Goal: Transaction & Acquisition: Purchase product/service

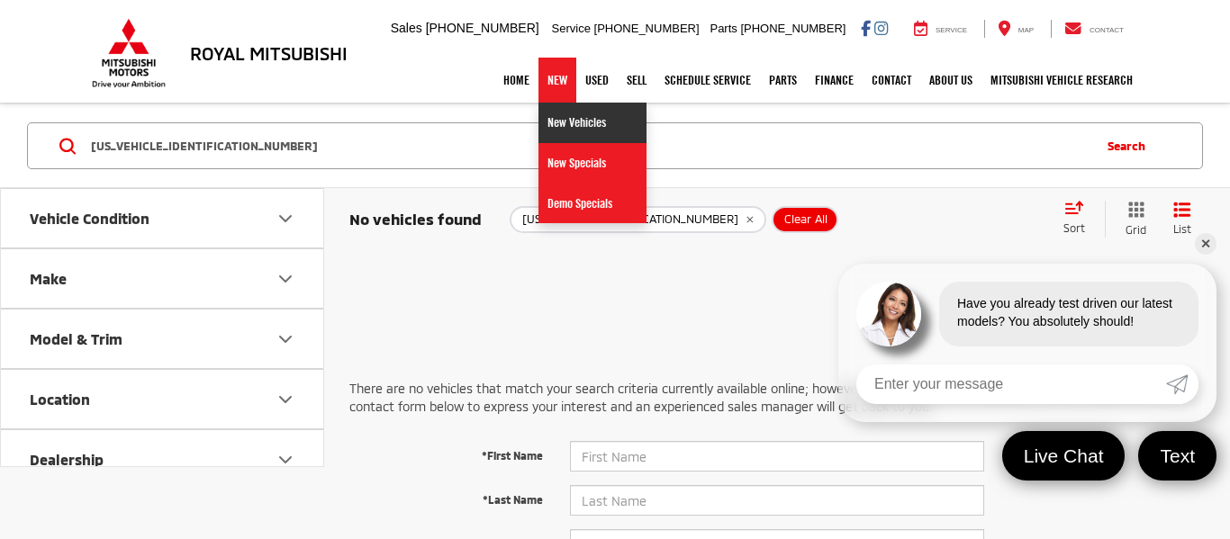
click at [549, 125] on link "New Vehicles" at bounding box center [592, 123] width 108 height 41
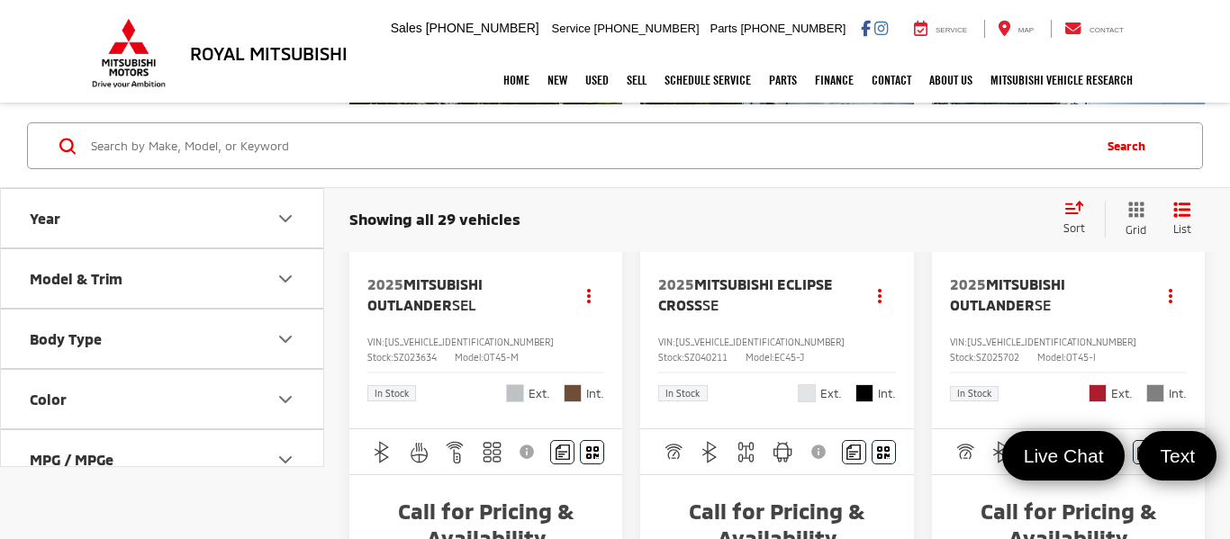
scroll to position [216, 0]
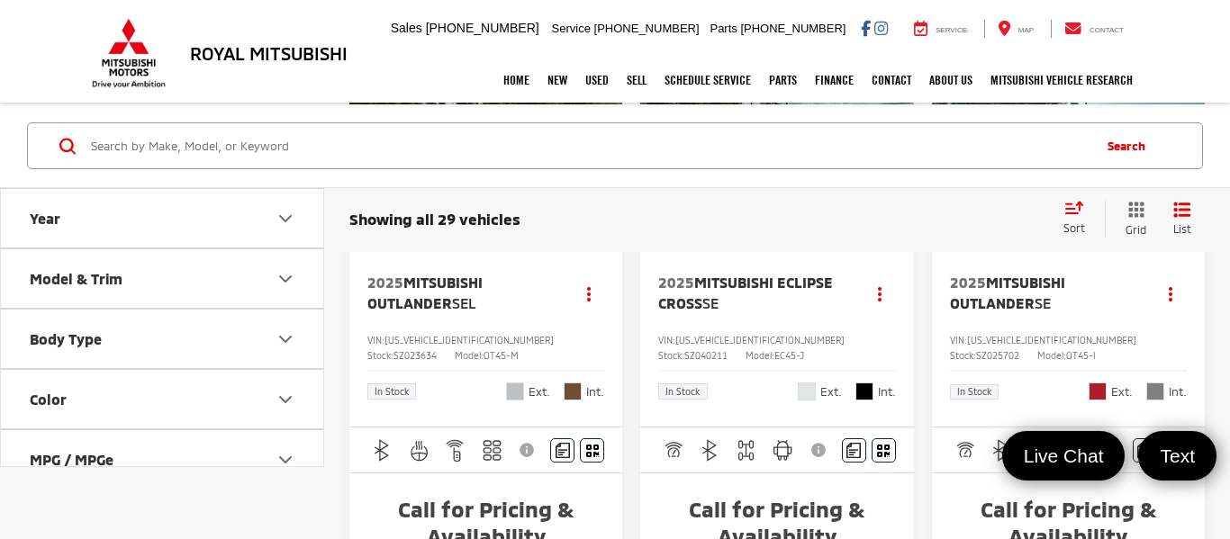
click at [1100, 394] on span "Red Diamond" at bounding box center [1098, 392] width 18 height 18
click at [1120, 301] on span "2025 Mitsubishi Outlander SE" at bounding box center [1043, 293] width 187 height 41
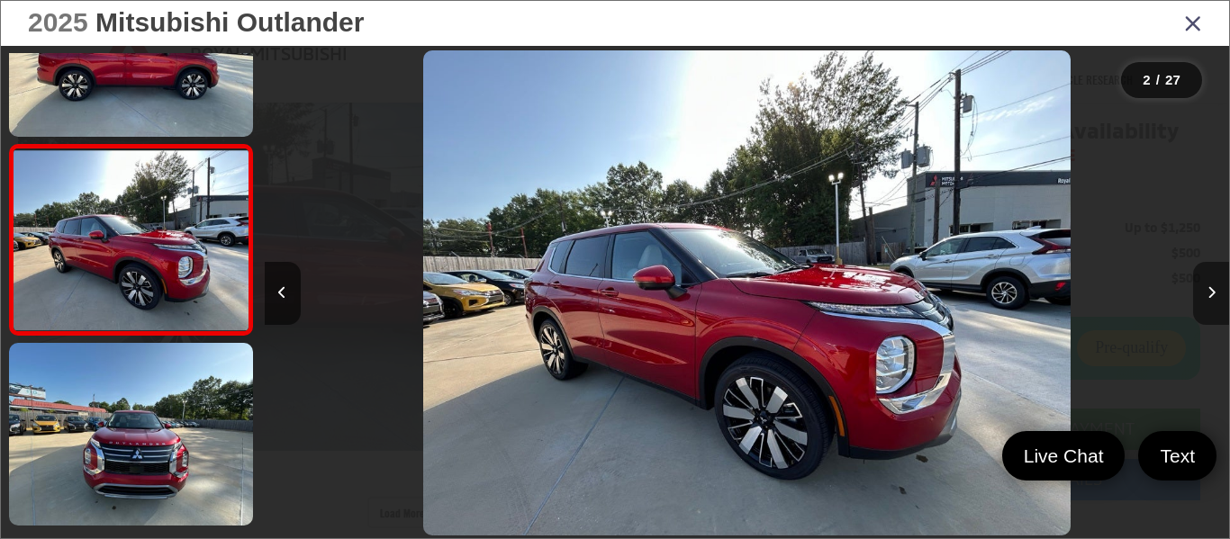
click at [1209, 289] on icon "Next image" at bounding box center [1211, 292] width 8 height 13
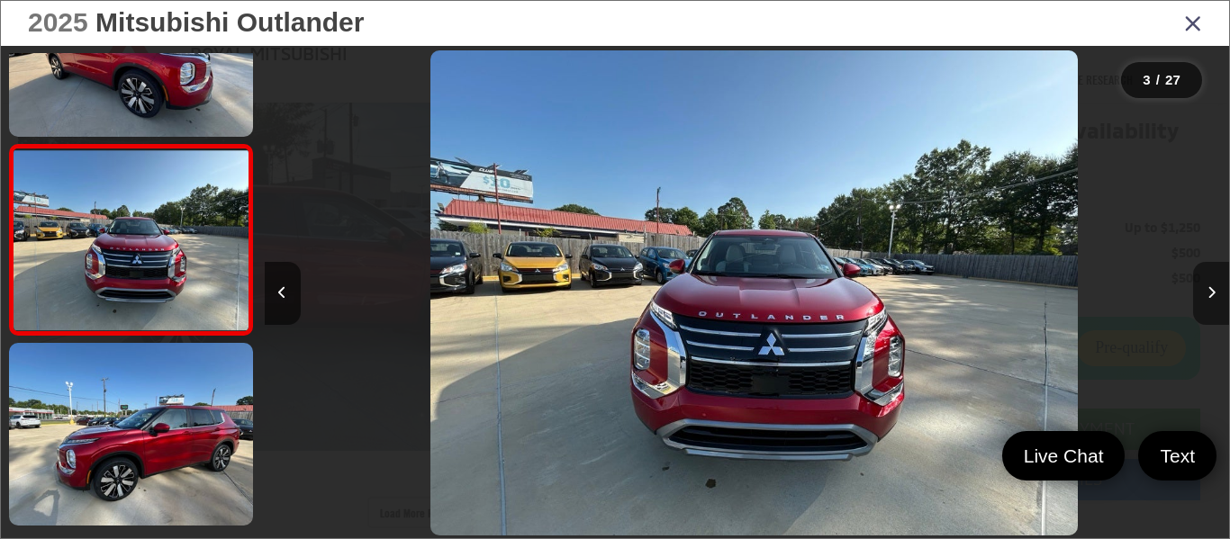
scroll to position [0, 1929]
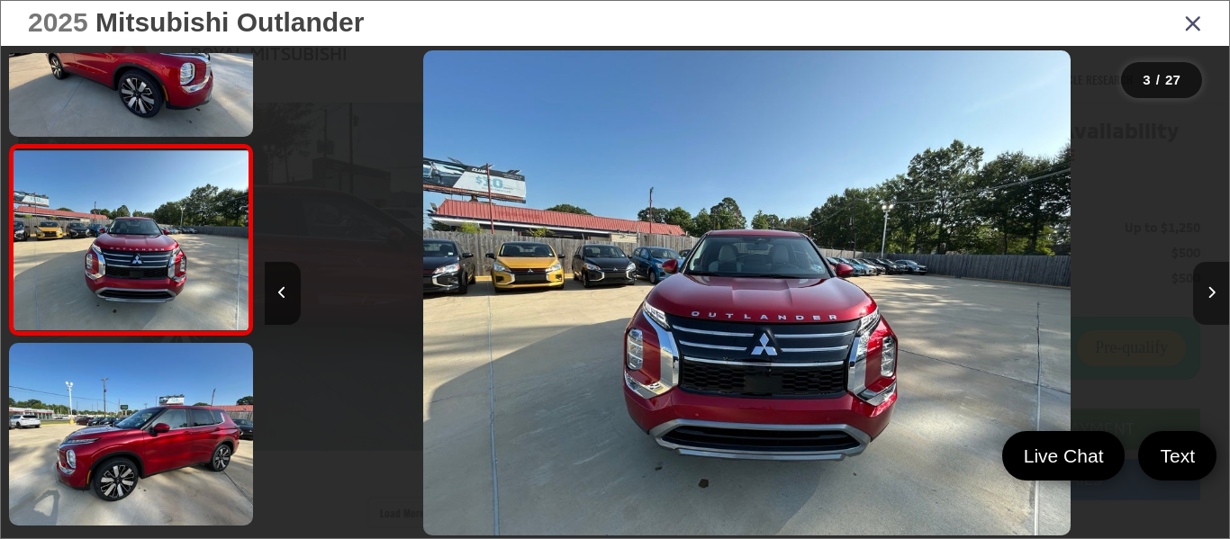
click at [1212, 293] on icon "Next image" at bounding box center [1211, 292] width 8 height 13
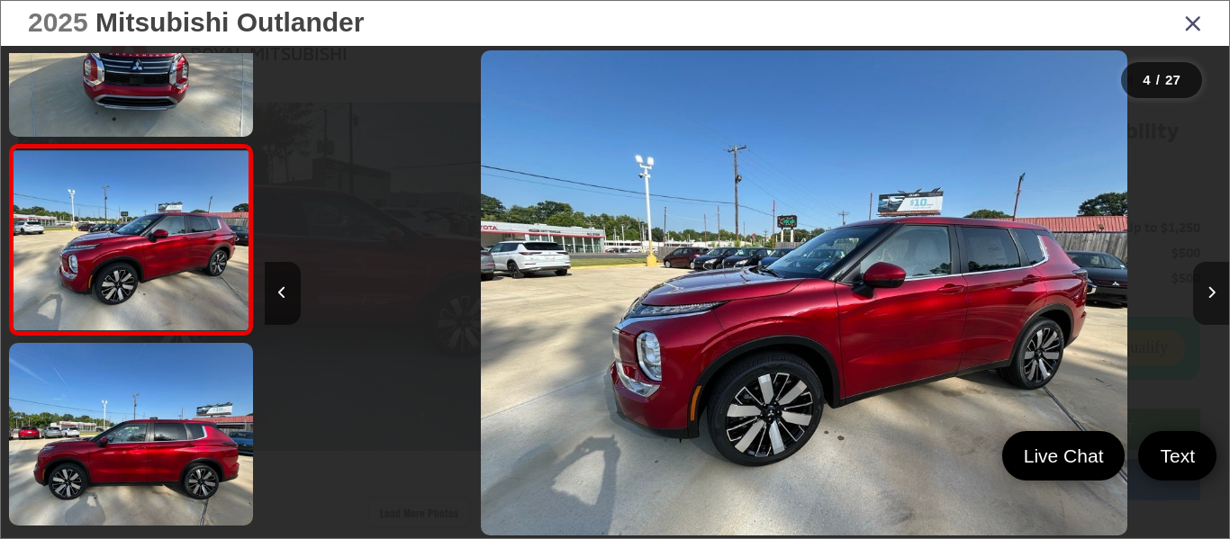
scroll to position [0, 2894]
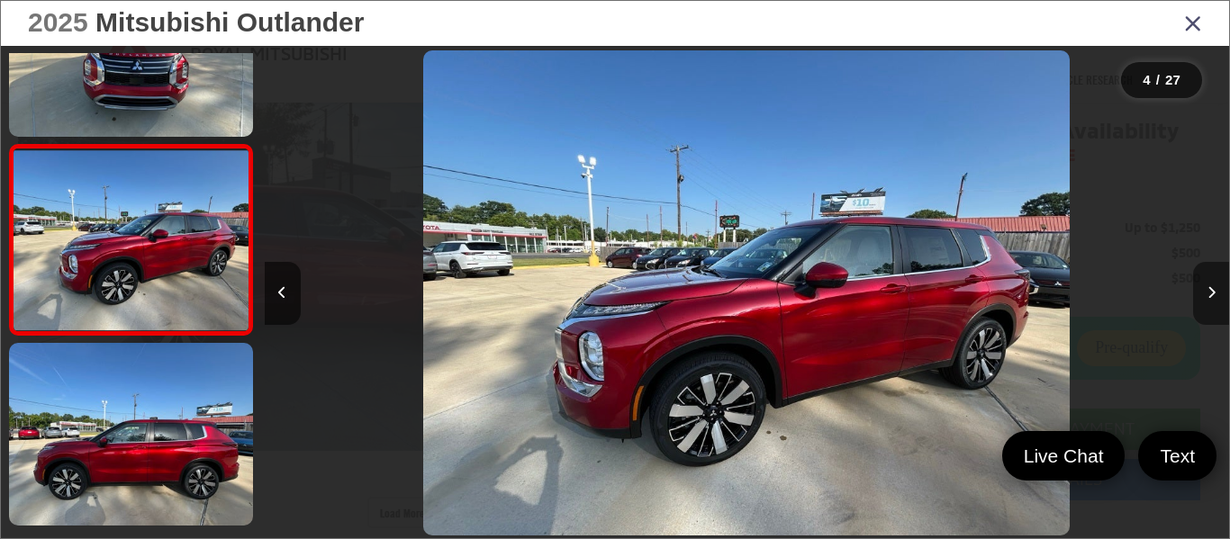
click at [1212, 293] on icon "Next image" at bounding box center [1211, 292] width 8 height 13
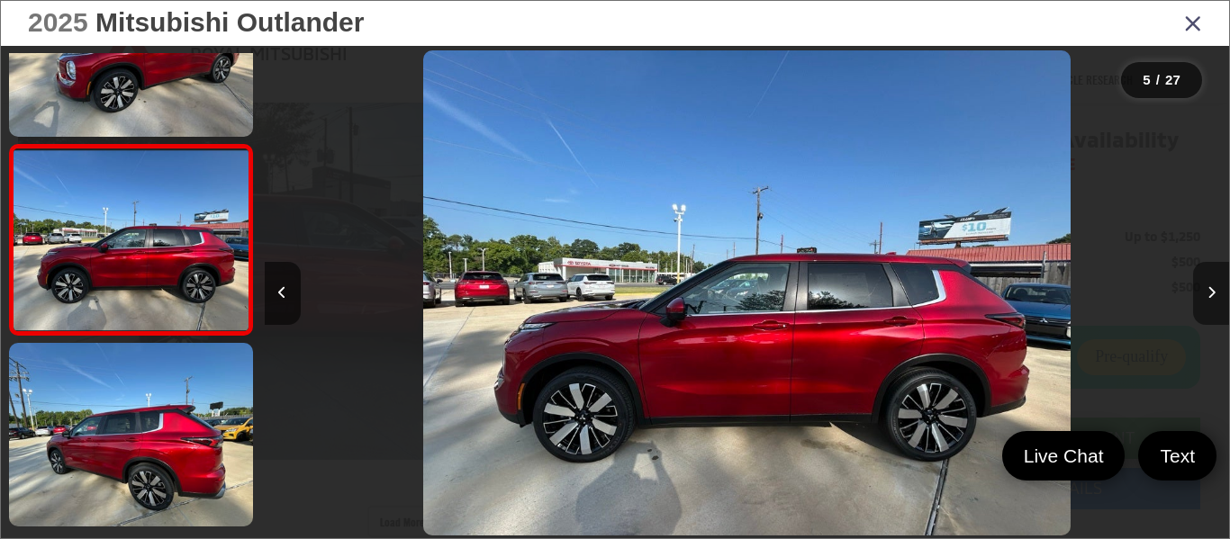
scroll to position [316, 0]
click at [1212, 293] on icon "Next image" at bounding box center [1211, 292] width 8 height 13
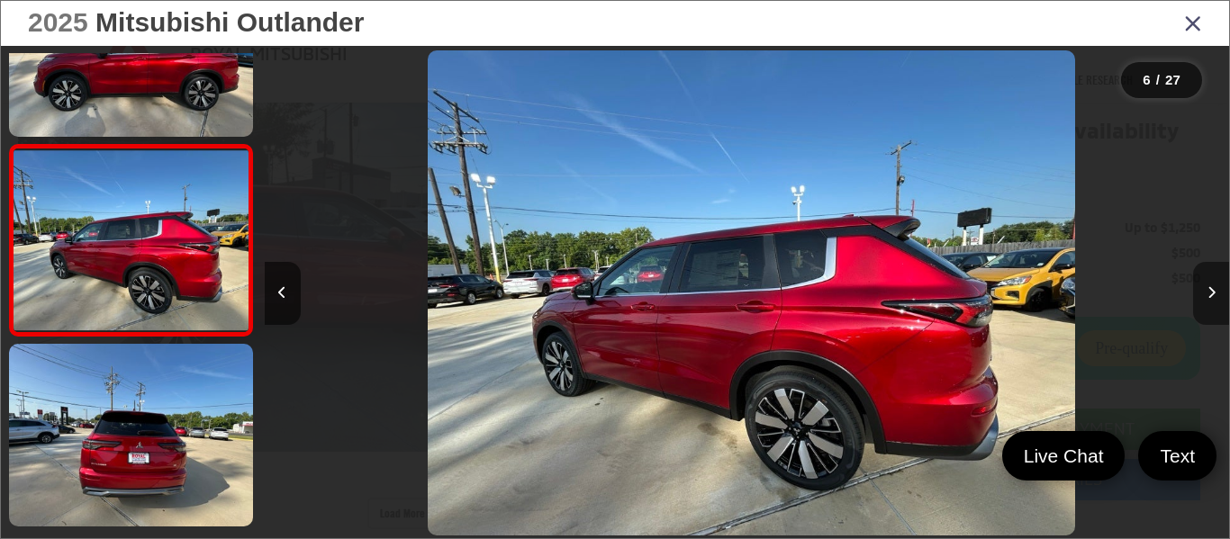
scroll to position [0, 4823]
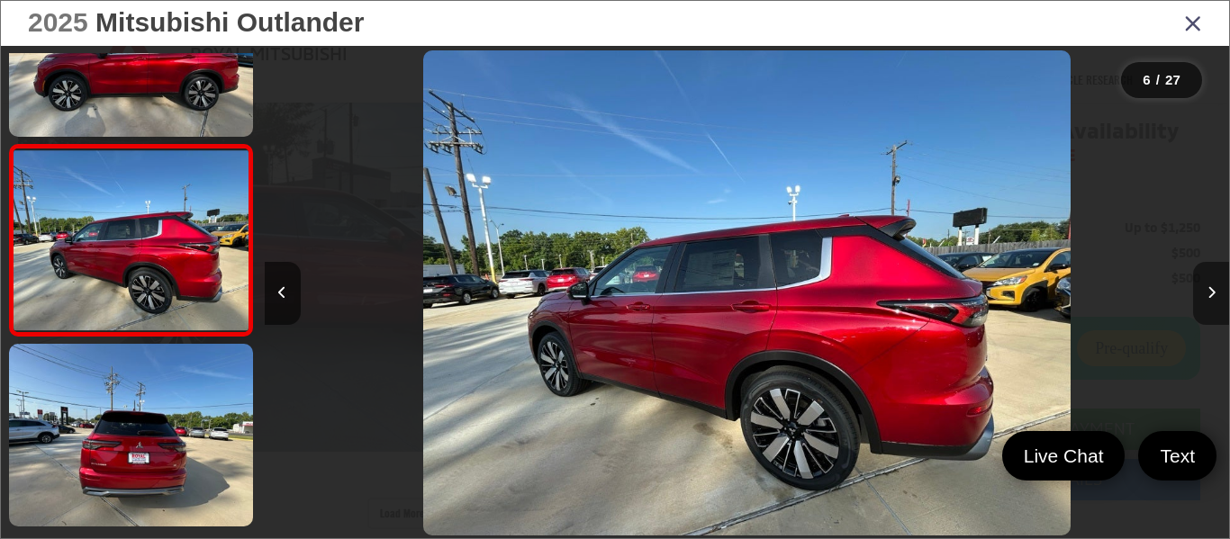
click at [1211, 290] on icon "Next image" at bounding box center [1211, 292] width 8 height 13
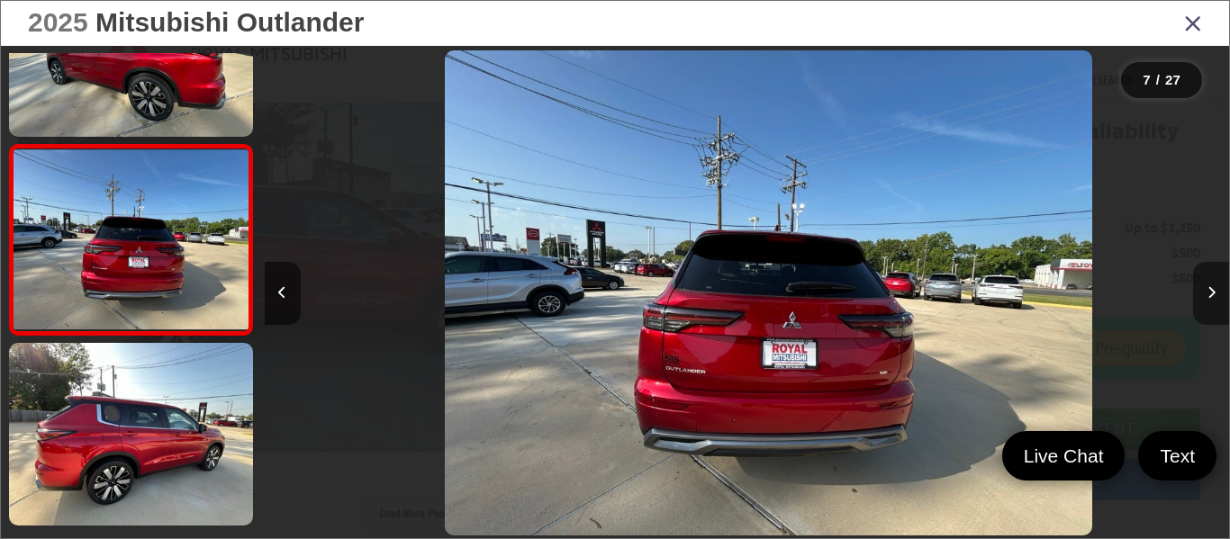
scroll to position [0, 5787]
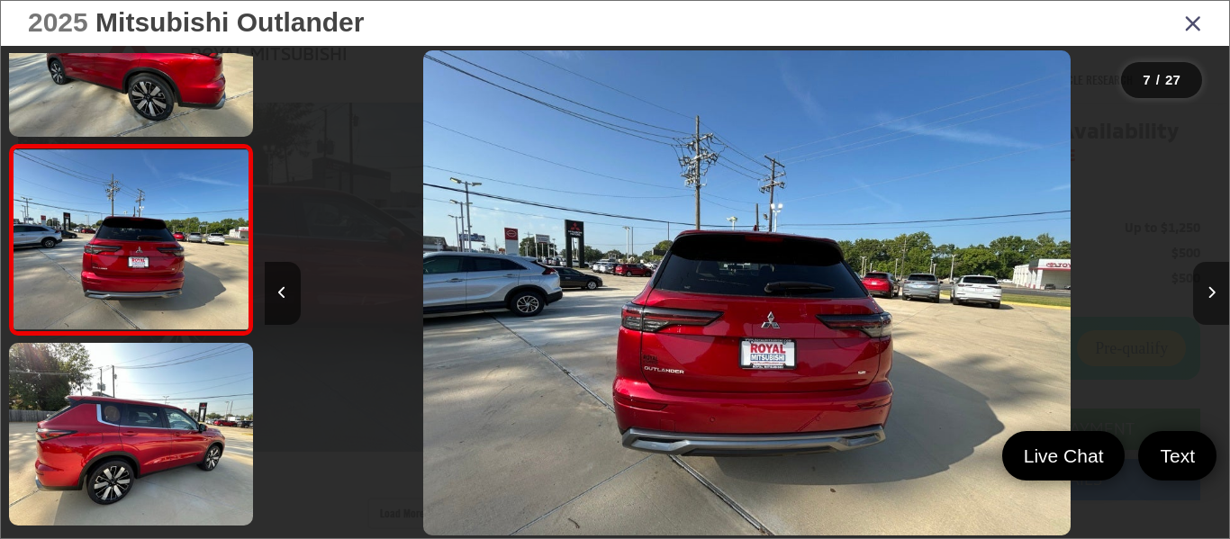
click at [1211, 290] on icon "Next image" at bounding box center [1211, 292] width 8 height 13
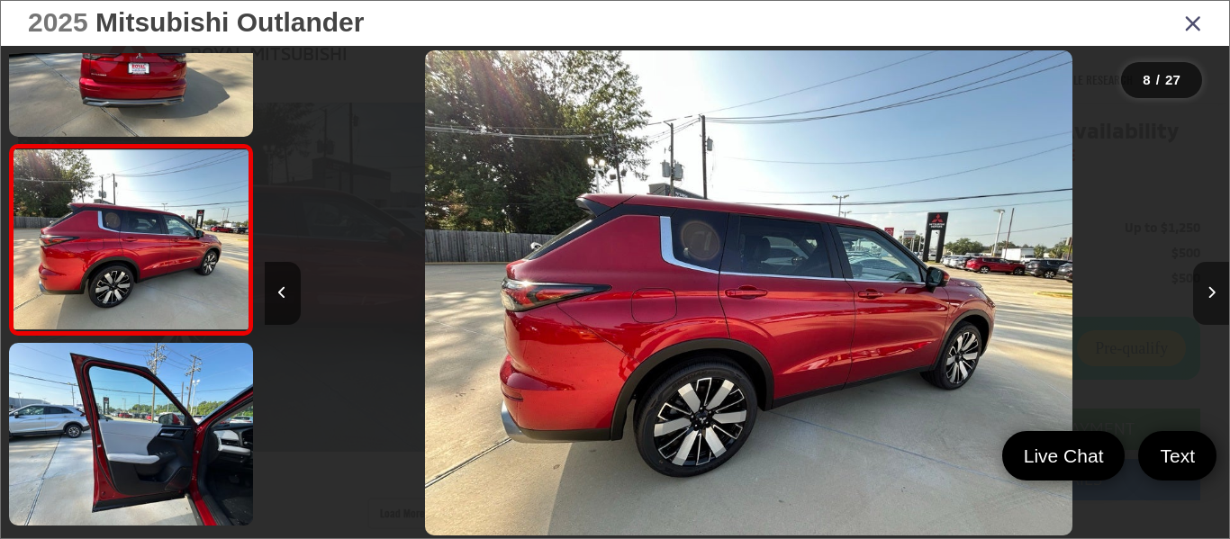
scroll to position [0, 6752]
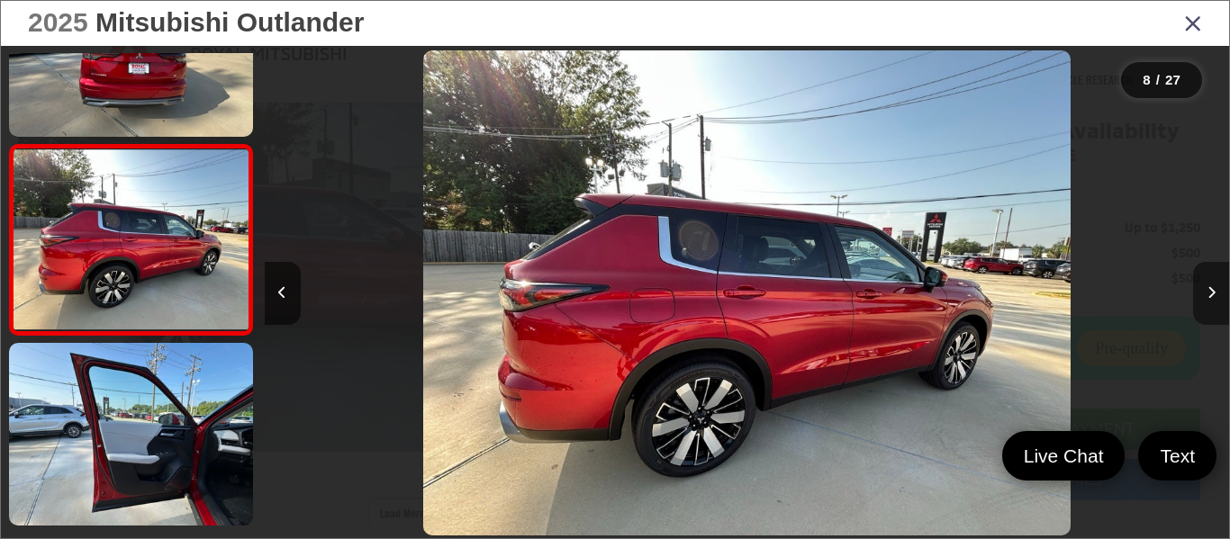
click at [1207, 292] on icon "Next image" at bounding box center [1211, 292] width 8 height 13
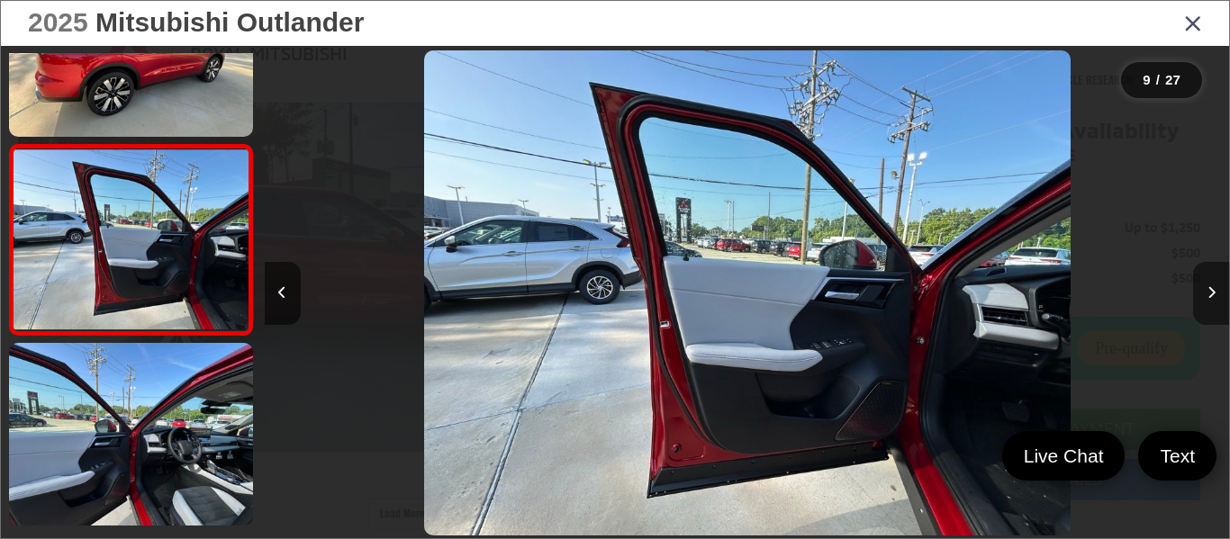
scroll to position [0, 0]
click at [1211, 291] on icon "Next image" at bounding box center [1211, 292] width 8 height 13
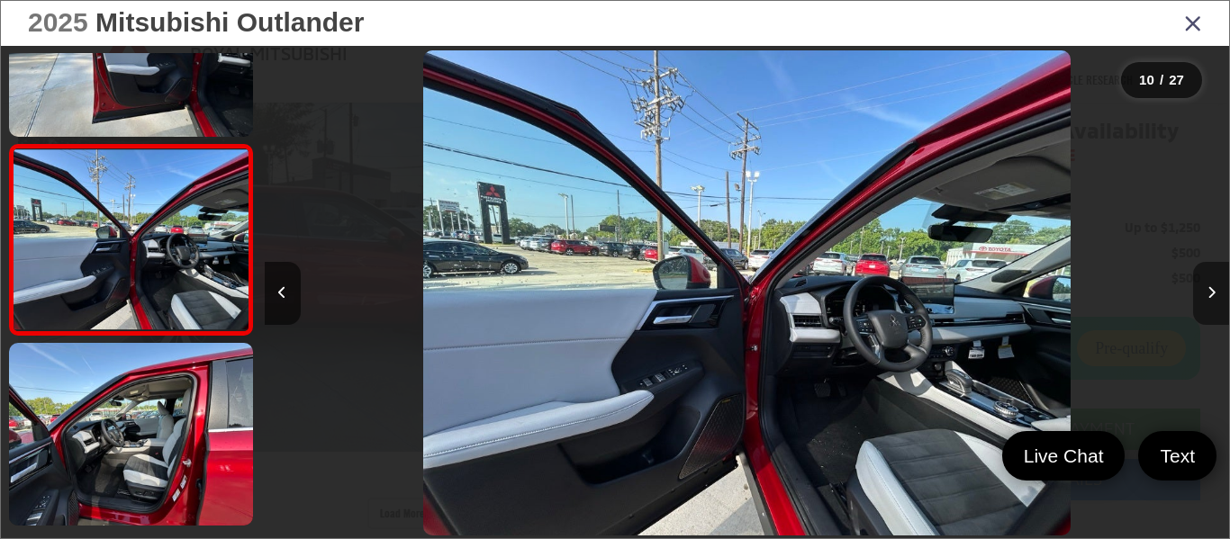
click at [1206, 294] on button "Next image" at bounding box center [1211, 293] width 36 height 63
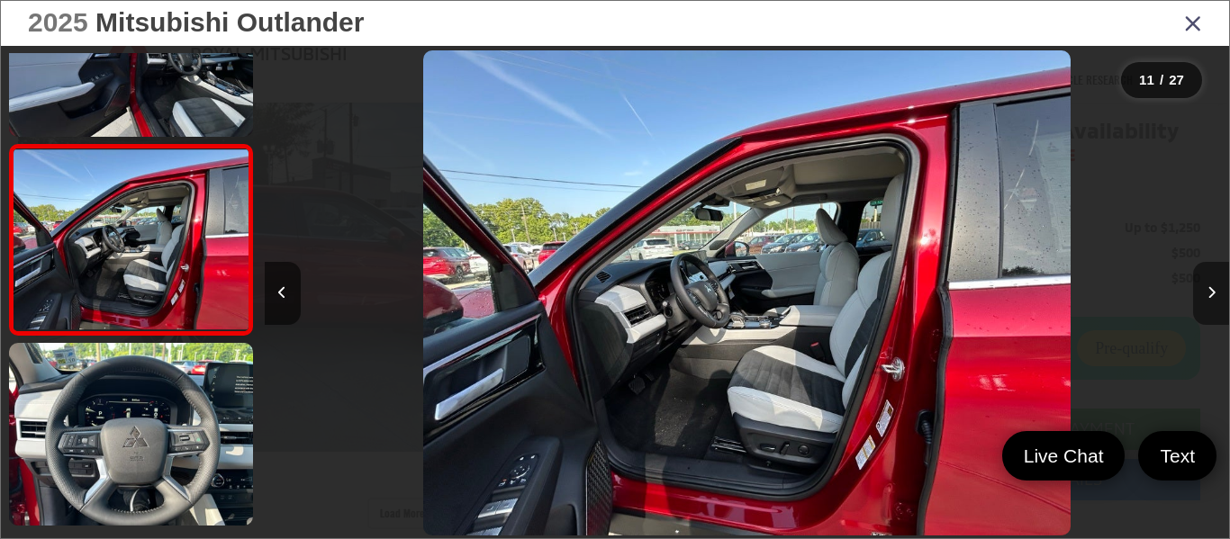
click at [1207, 294] on icon "Next image" at bounding box center [1211, 292] width 8 height 13
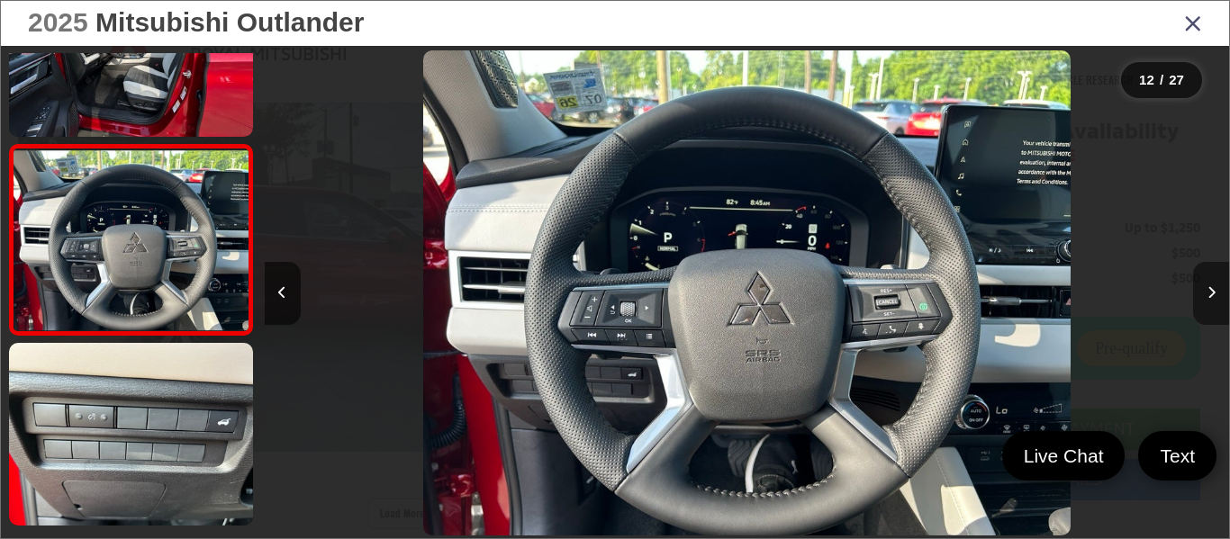
click at [1207, 294] on icon "Next image" at bounding box center [1211, 292] width 8 height 13
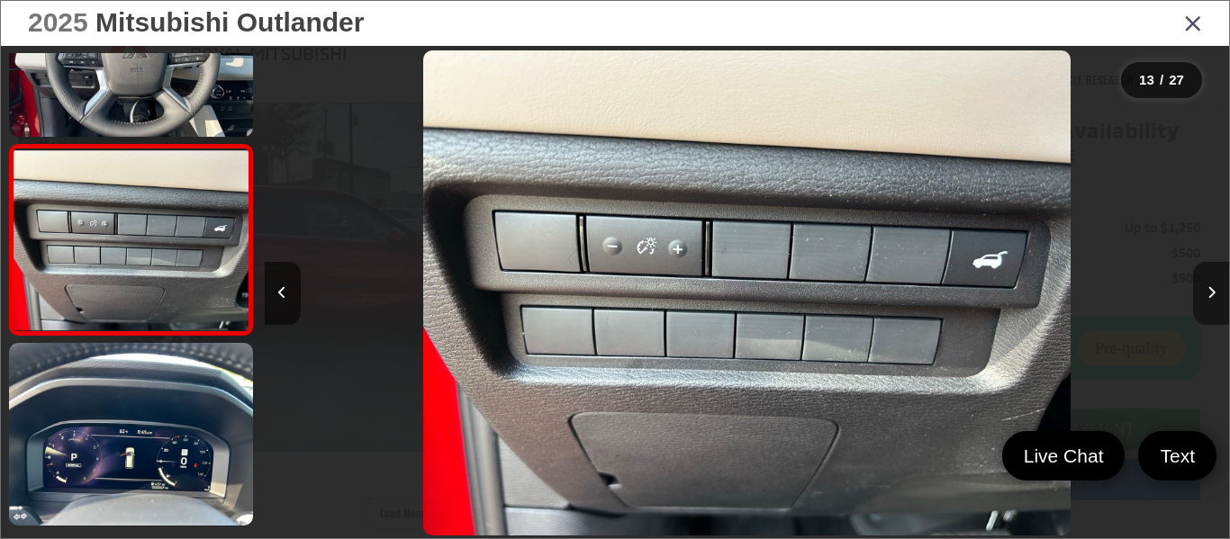
click at [1207, 294] on icon "Next image" at bounding box center [1211, 292] width 8 height 13
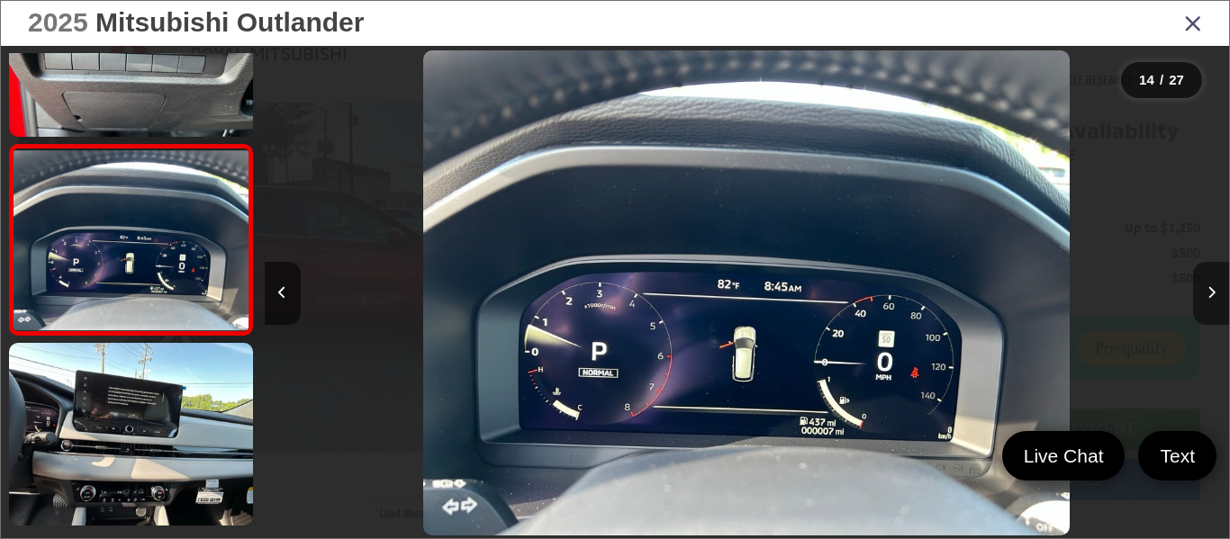
click at [1210, 294] on icon "Next image" at bounding box center [1211, 292] width 8 height 13
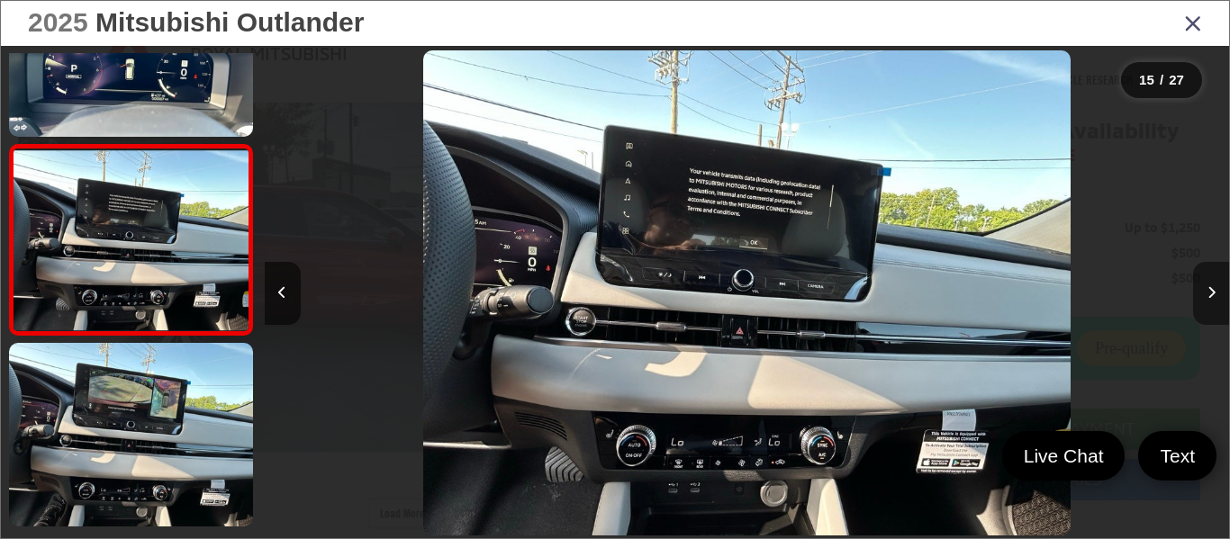
click at [1210, 294] on icon "Next image" at bounding box center [1211, 292] width 8 height 13
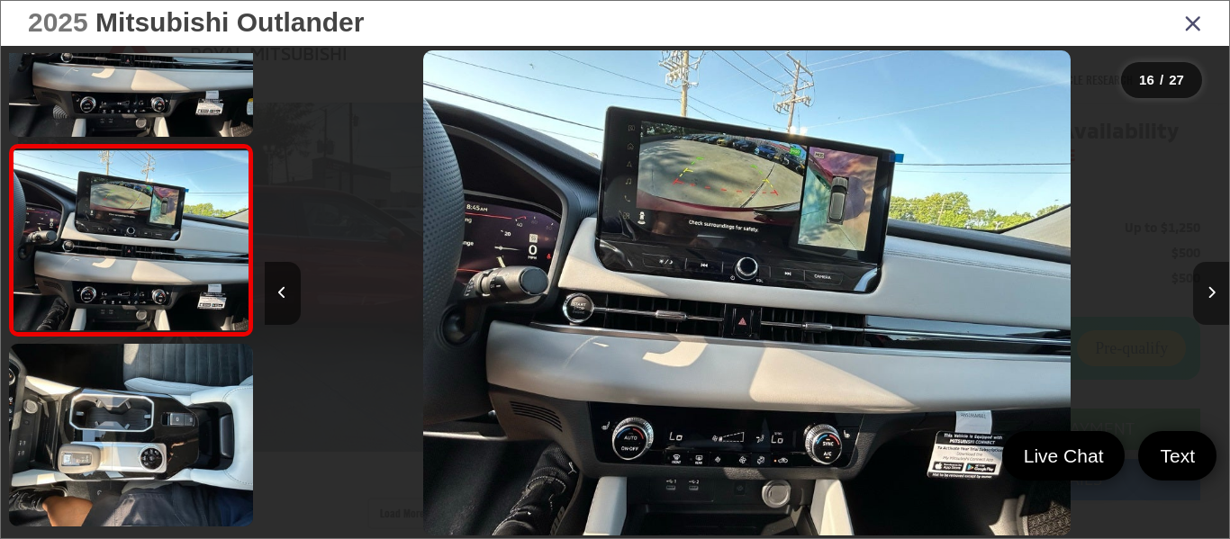
click at [1211, 299] on icon "Next image" at bounding box center [1211, 292] width 8 height 13
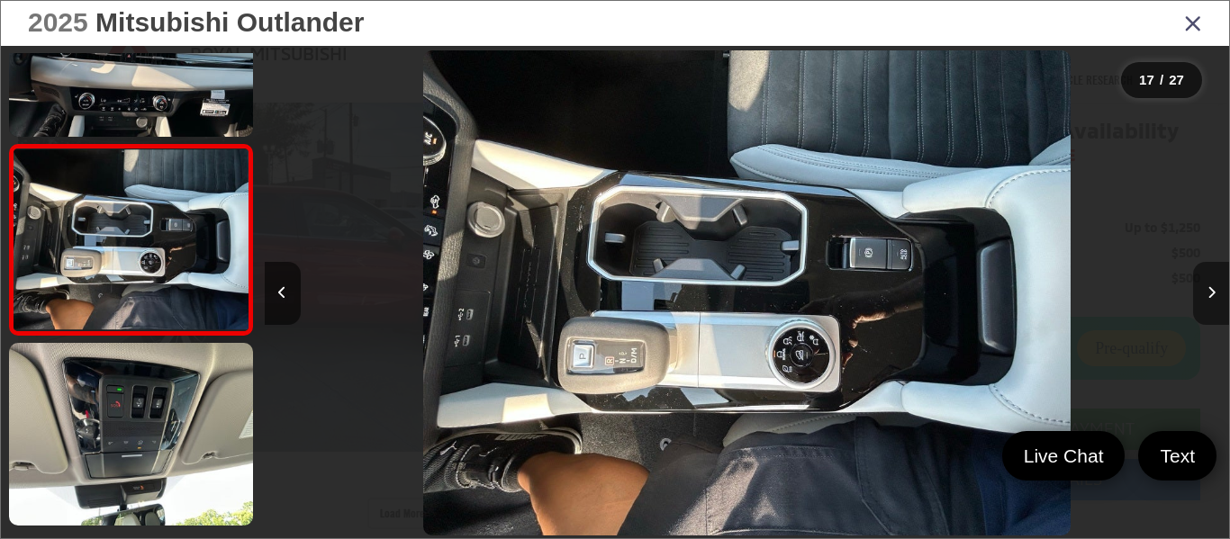
click at [1211, 295] on icon "Next image" at bounding box center [1211, 292] width 8 height 13
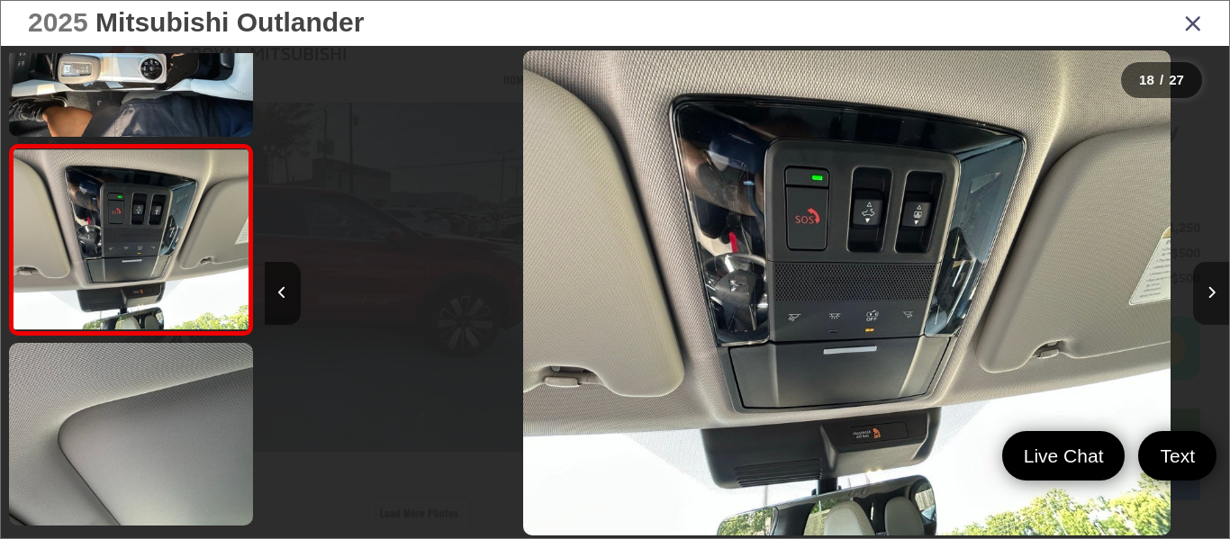
scroll to position [0, 16397]
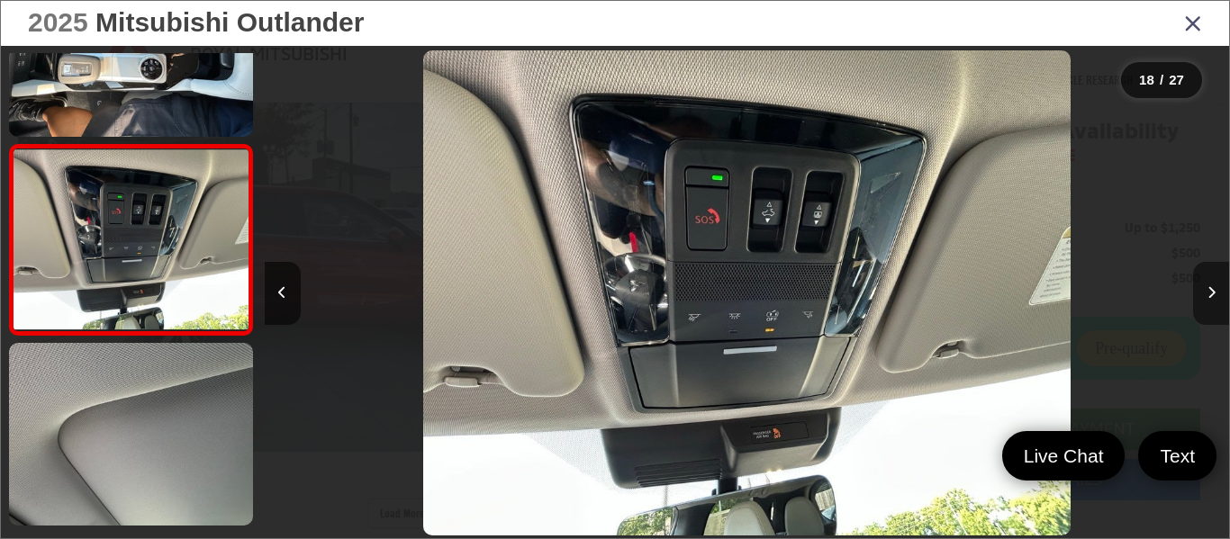
click at [1210, 291] on icon "Next image" at bounding box center [1211, 292] width 8 height 13
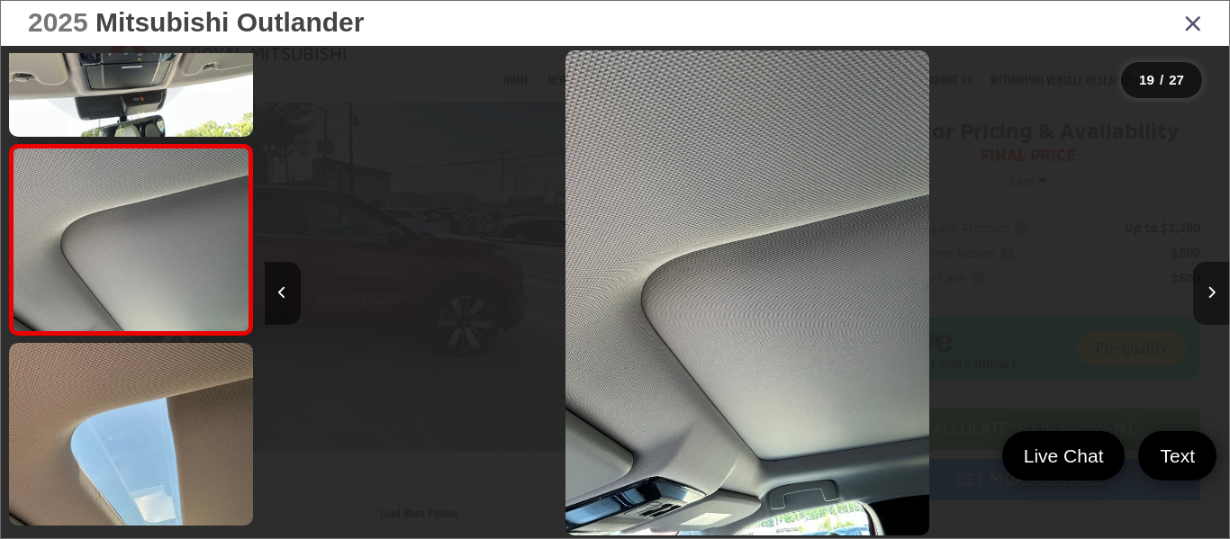
scroll to position [0, 17362]
click at [1209, 296] on icon "Next image" at bounding box center [1211, 292] width 8 height 13
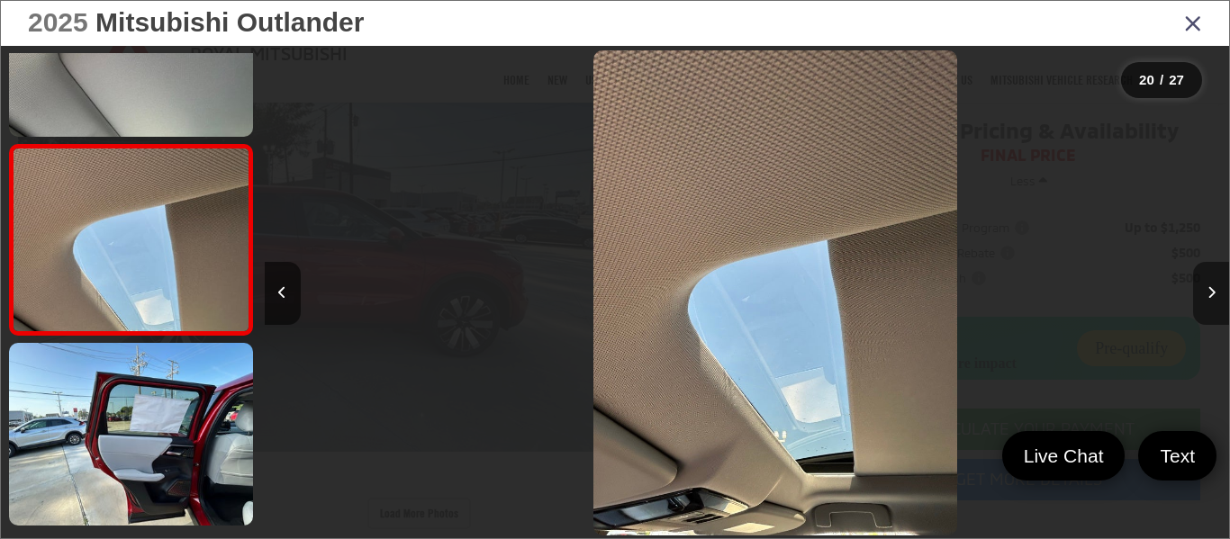
scroll to position [0, 18327]
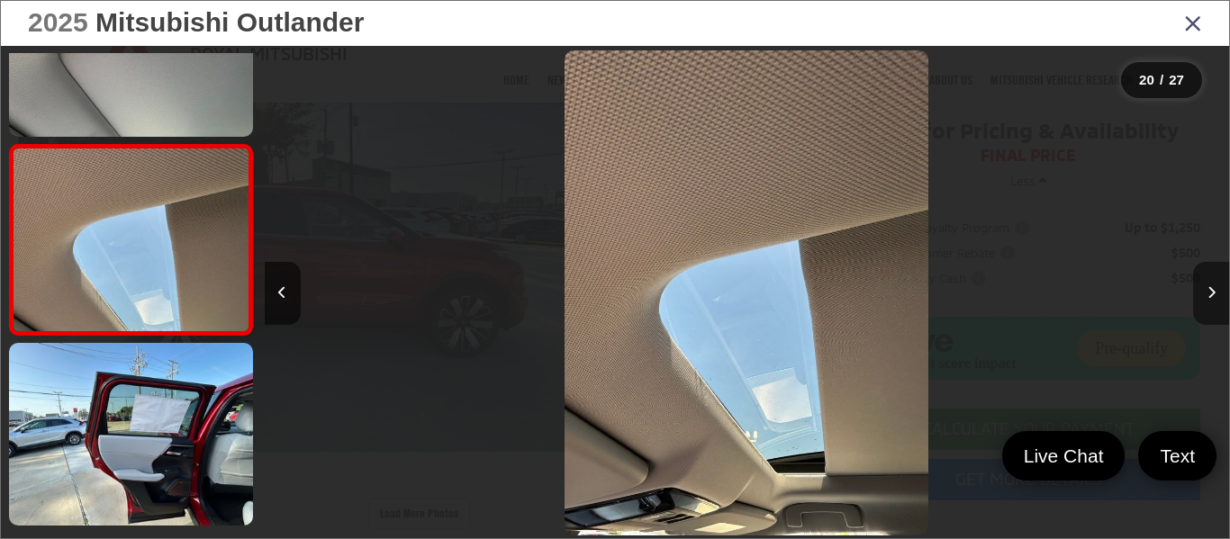
click at [1209, 296] on icon "Next image" at bounding box center [1211, 292] width 8 height 13
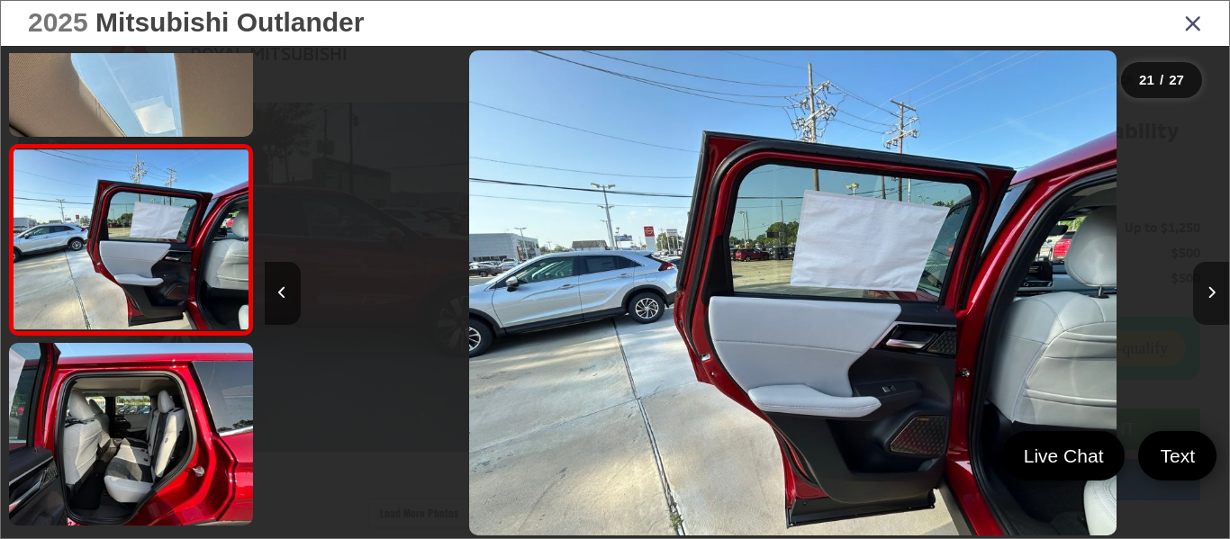
scroll to position [0, 19291]
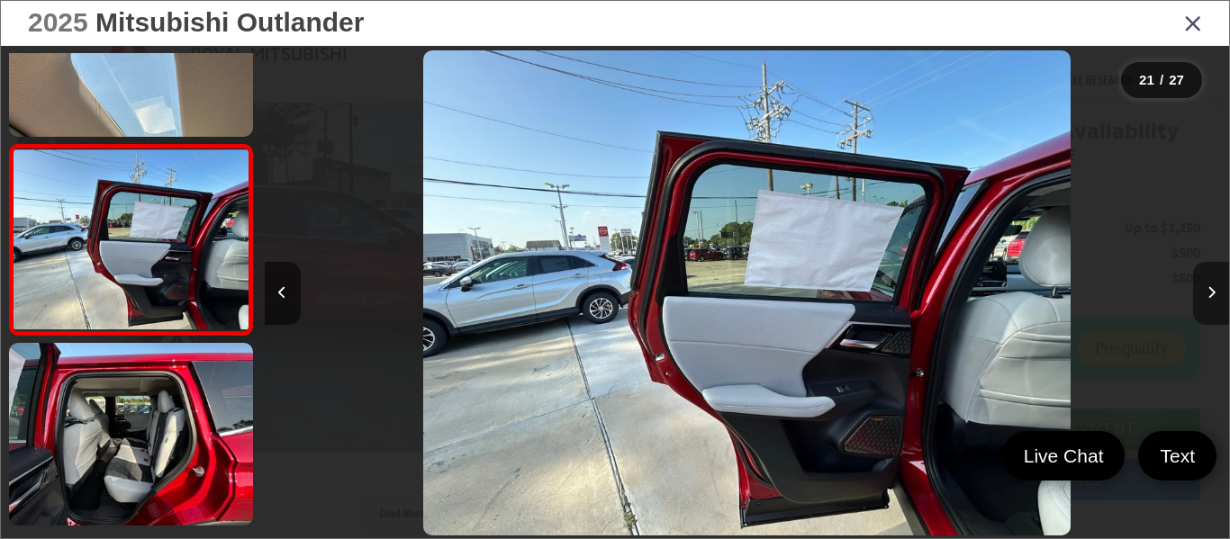
click at [1209, 296] on icon "Next image" at bounding box center [1211, 292] width 8 height 13
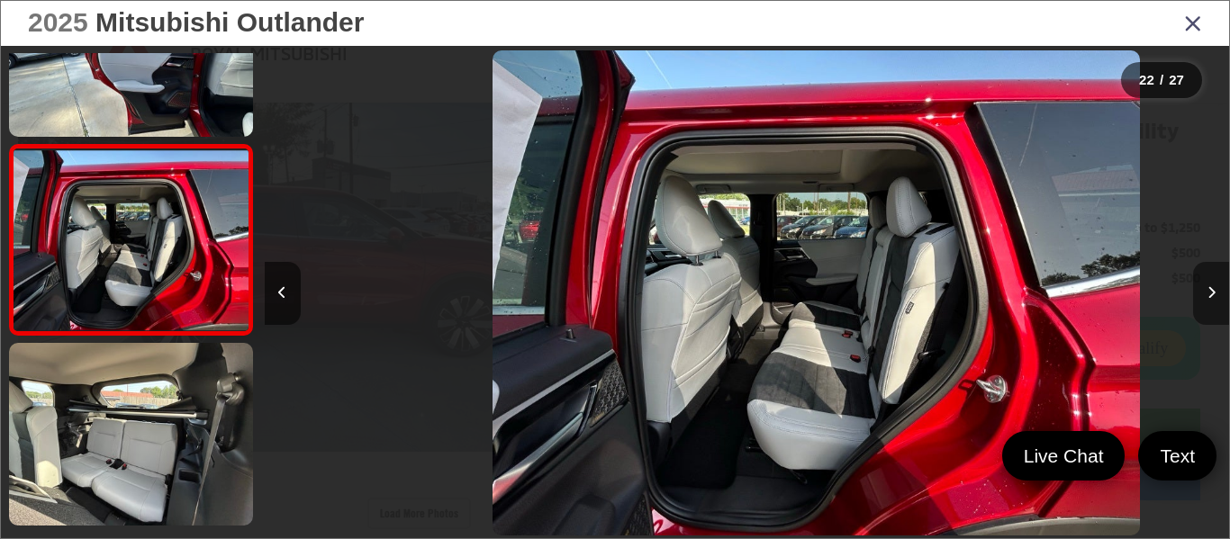
scroll to position [0, 20256]
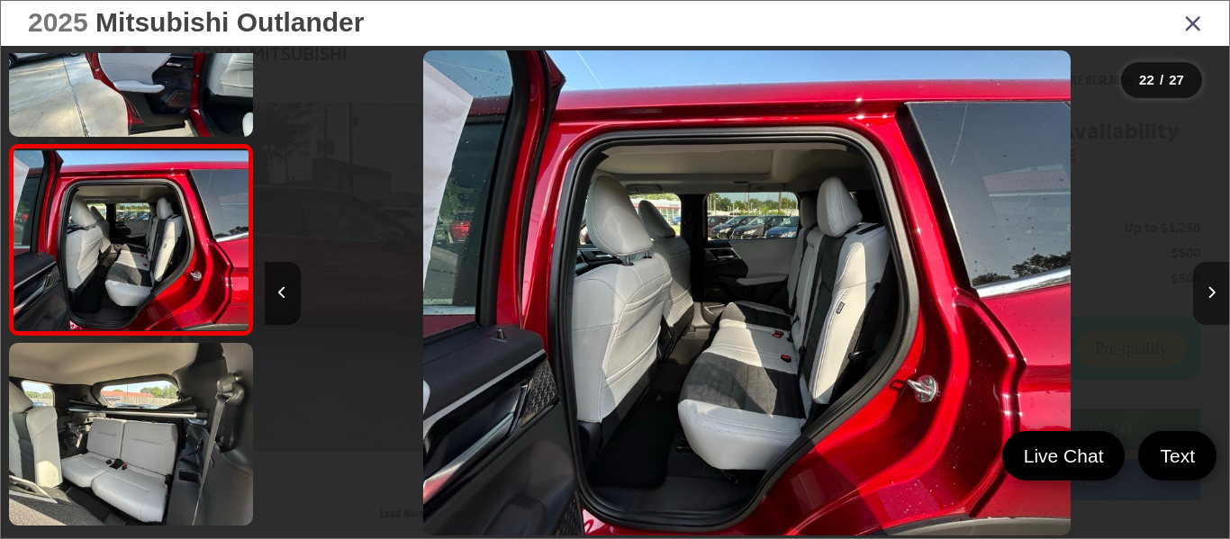
click at [1209, 295] on icon "Next image" at bounding box center [1211, 292] width 8 height 13
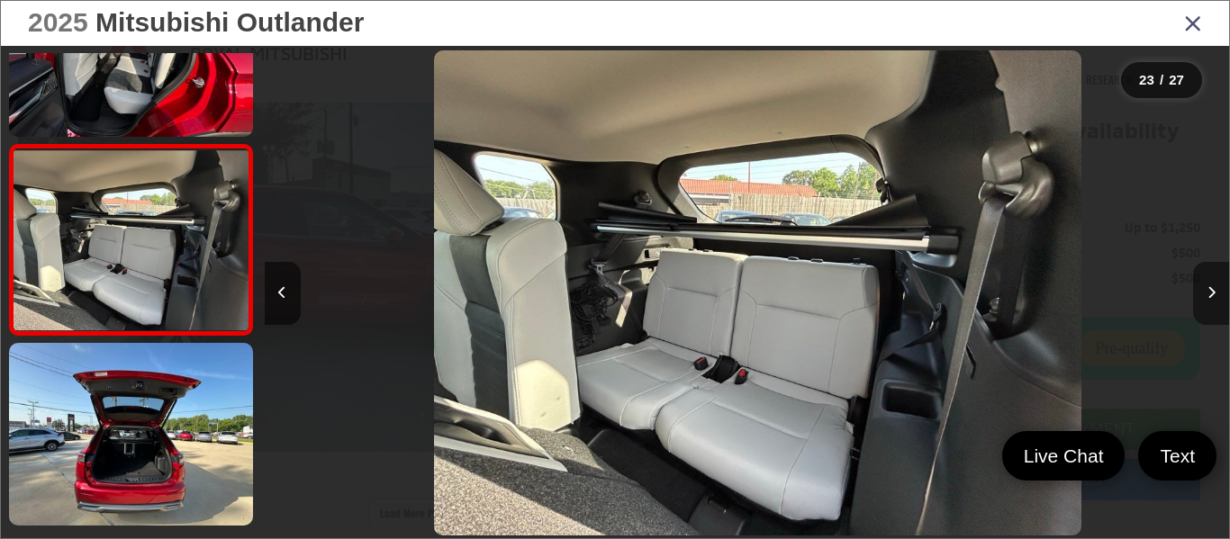
scroll to position [0, 21220]
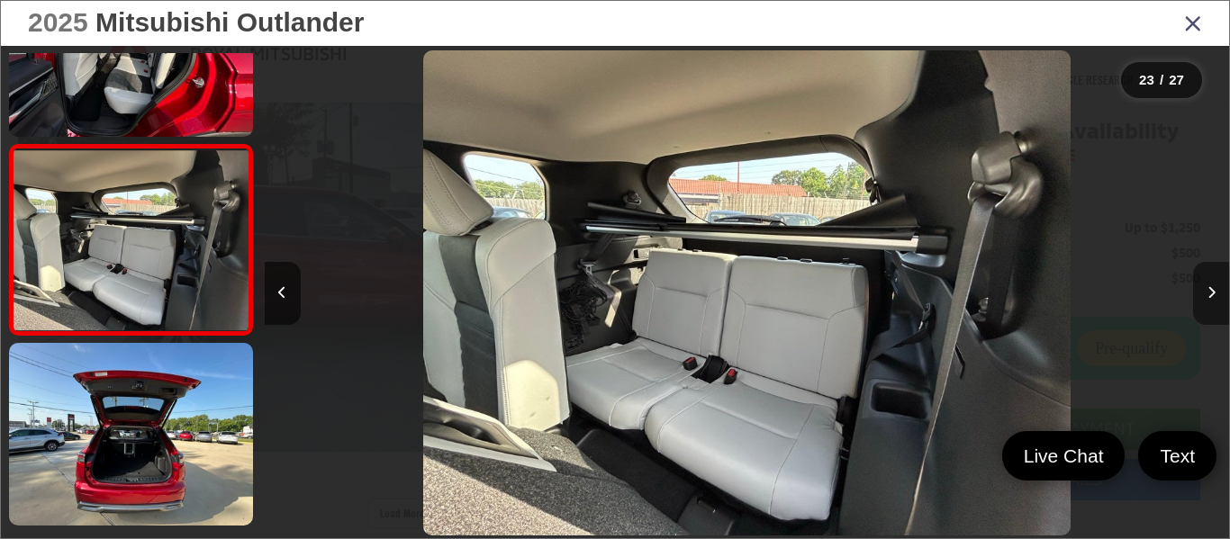
click at [1210, 293] on icon "Next image" at bounding box center [1211, 292] width 8 height 13
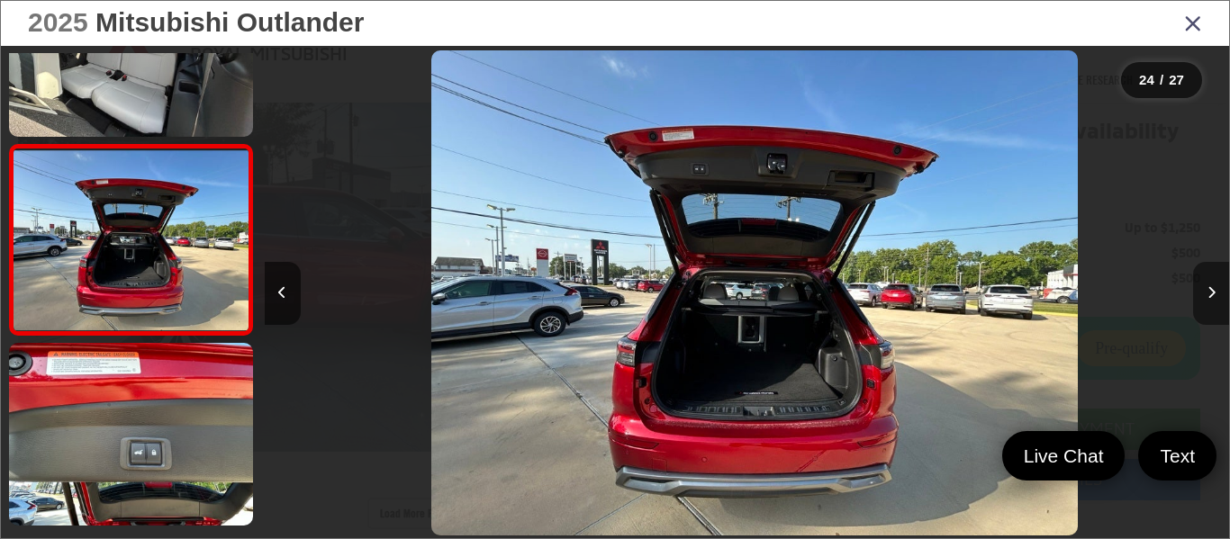
scroll to position [0, 22185]
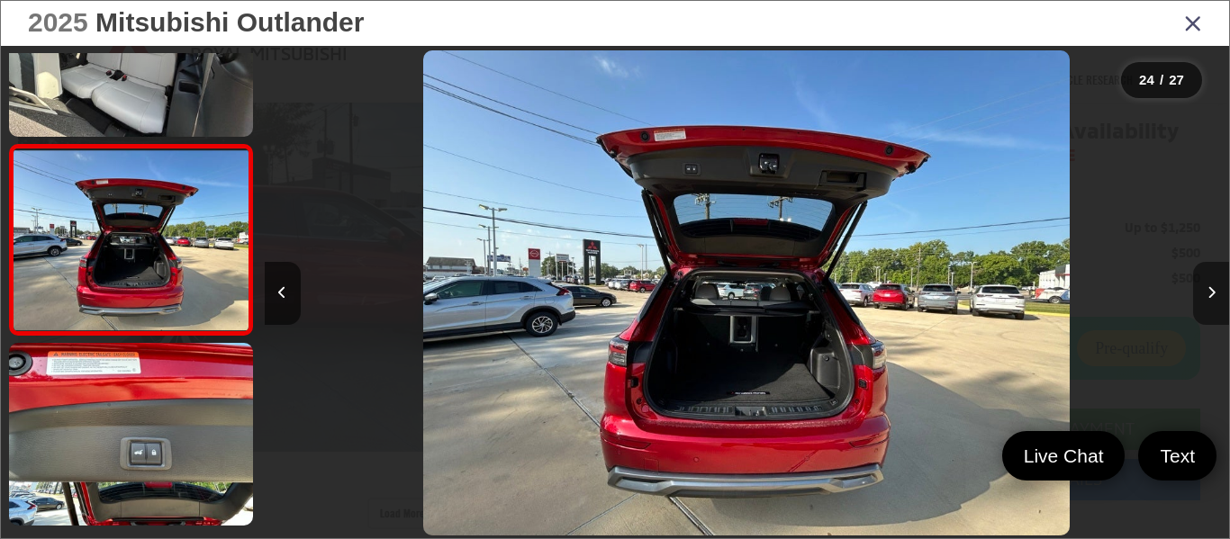
click at [1212, 294] on icon "Next image" at bounding box center [1211, 292] width 8 height 13
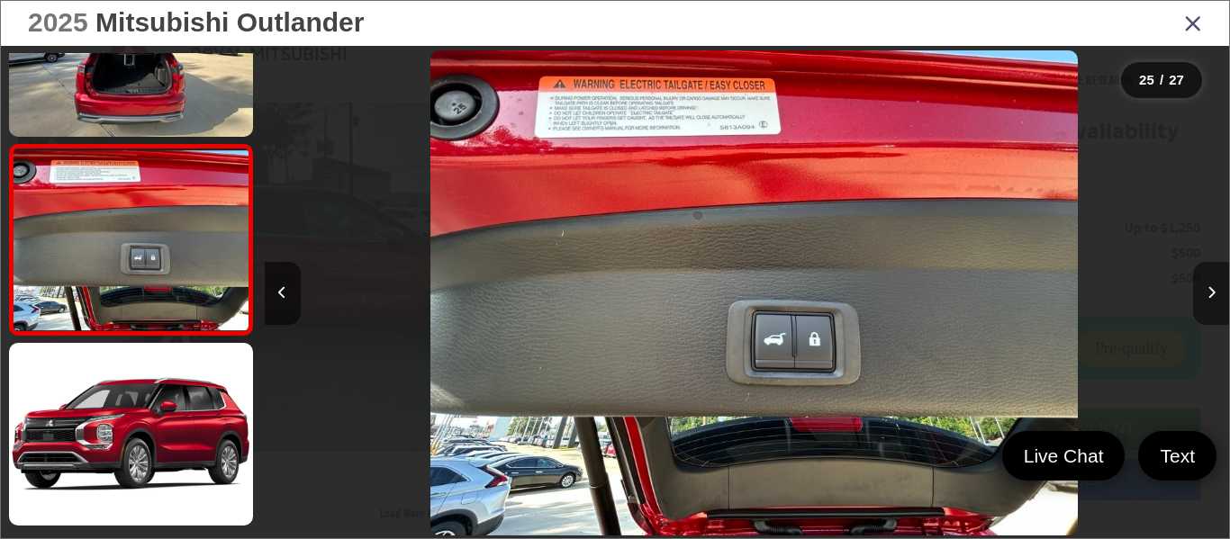
scroll to position [0, 23150]
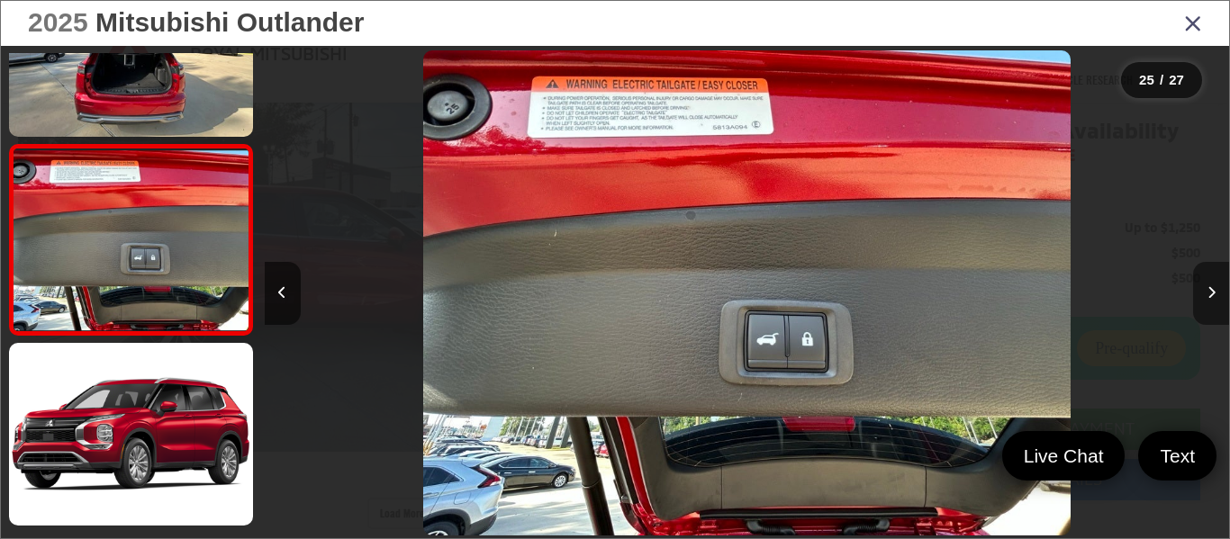
click at [1207, 289] on icon "Next image" at bounding box center [1211, 292] width 8 height 13
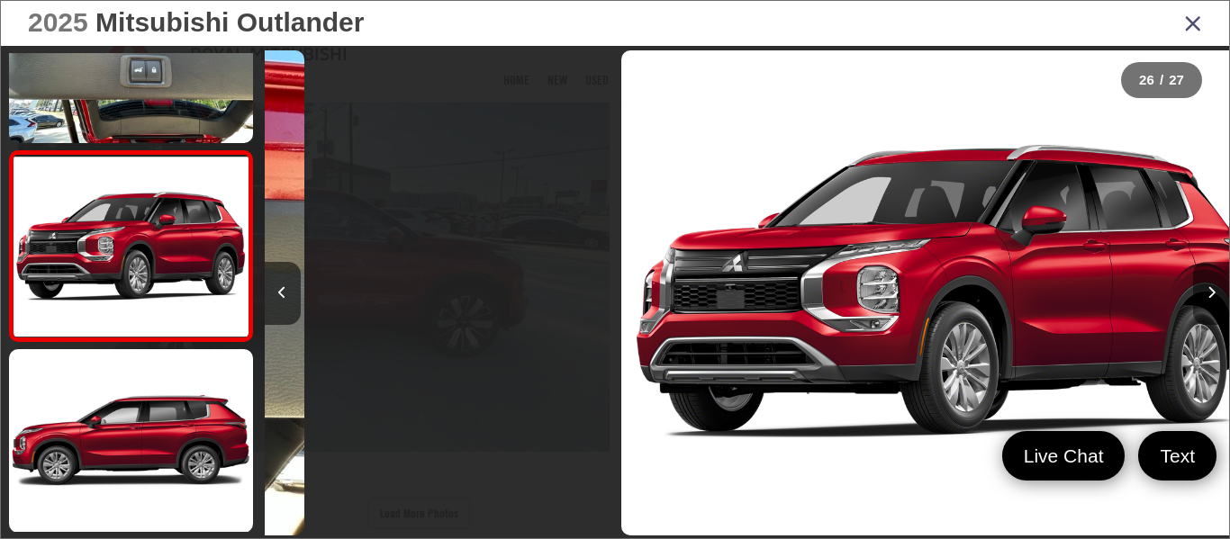
scroll to position [0, 24057]
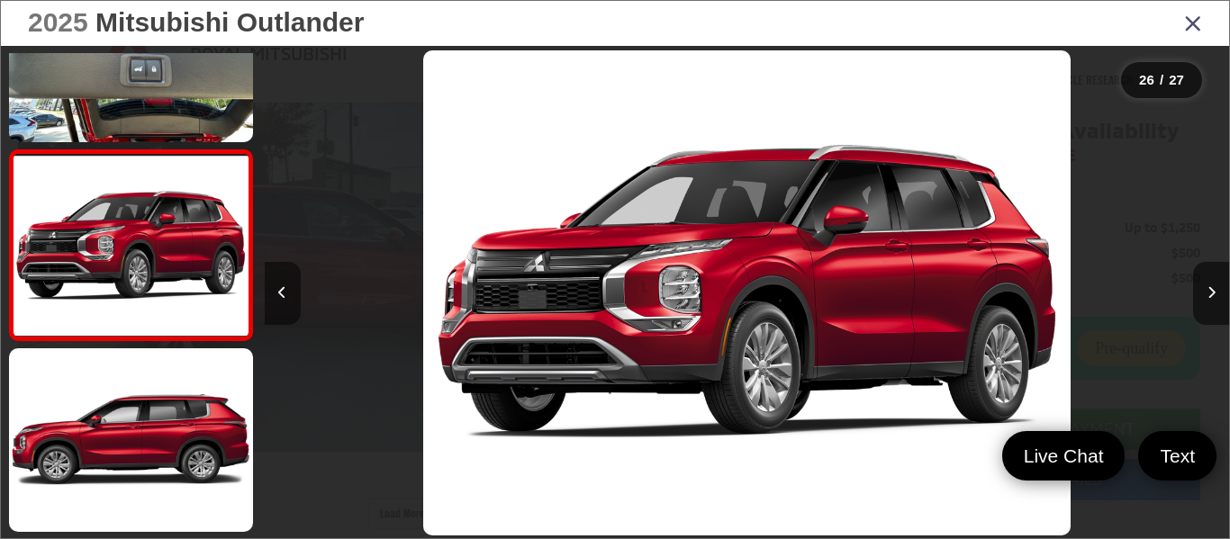
click at [272, 287] on button "Previous image" at bounding box center [283, 293] width 36 height 63
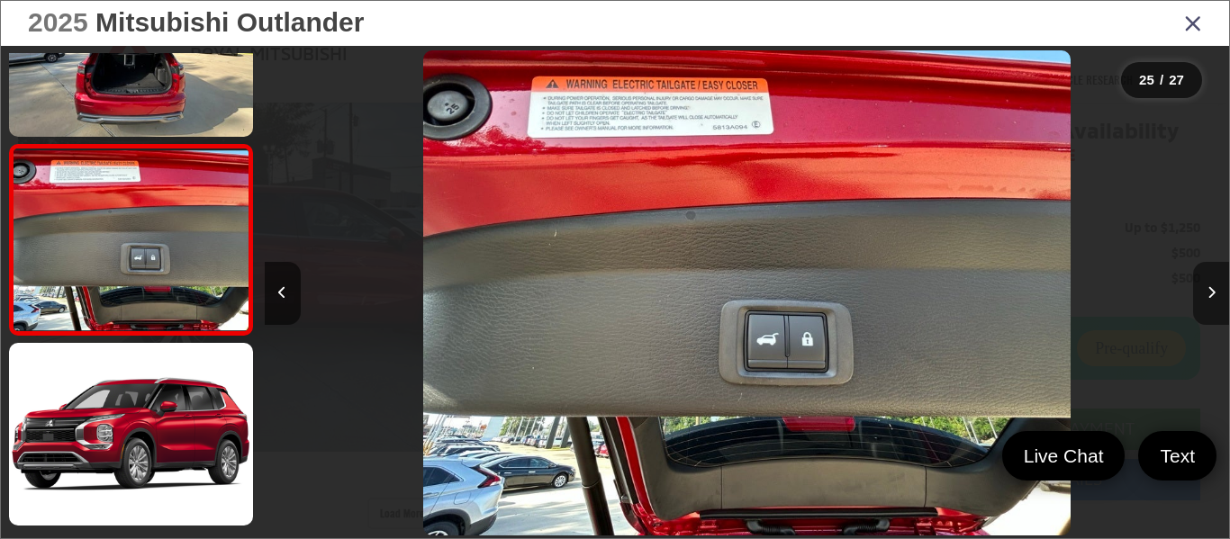
click at [1207, 293] on icon "Next image" at bounding box center [1211, 292] width 8 height 13
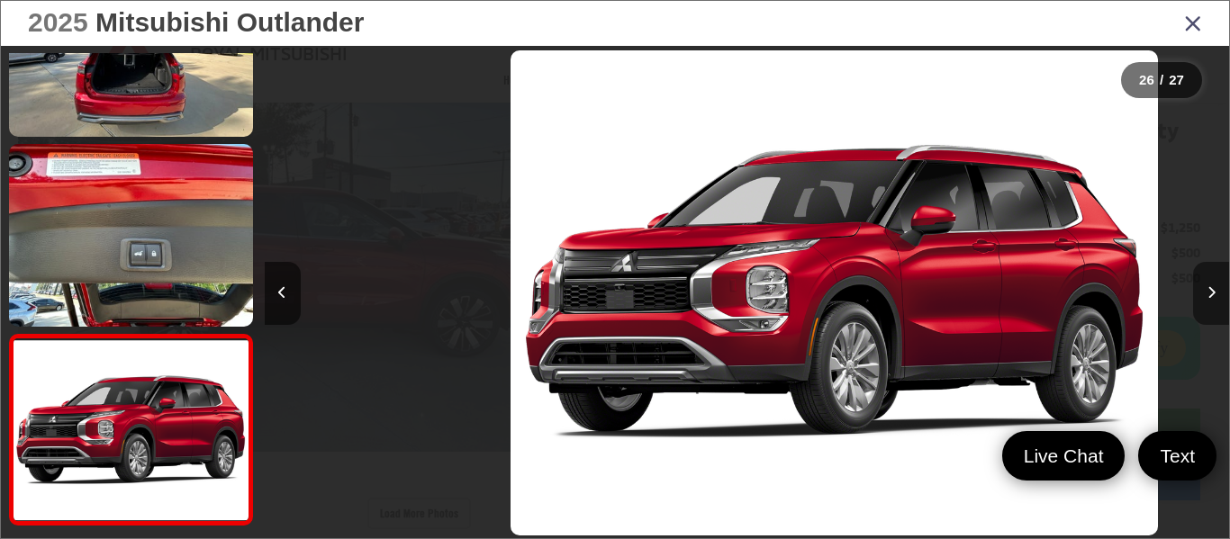
scroll to position [4656, 0]
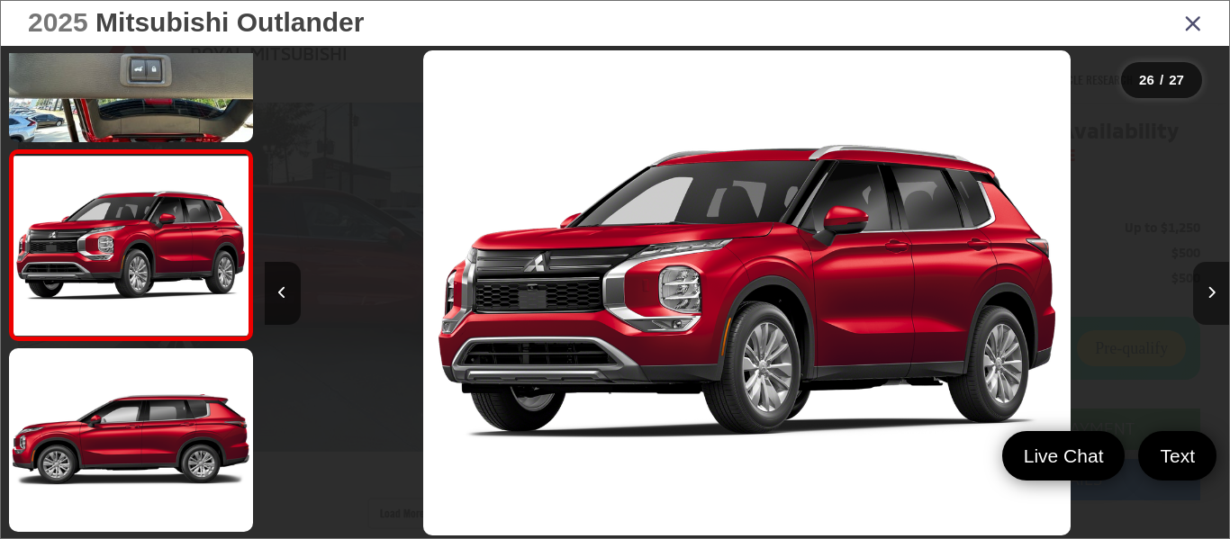
click at [1207, 293] on icon "Next image" at bounding box center [1211, 292] width 8 height 13
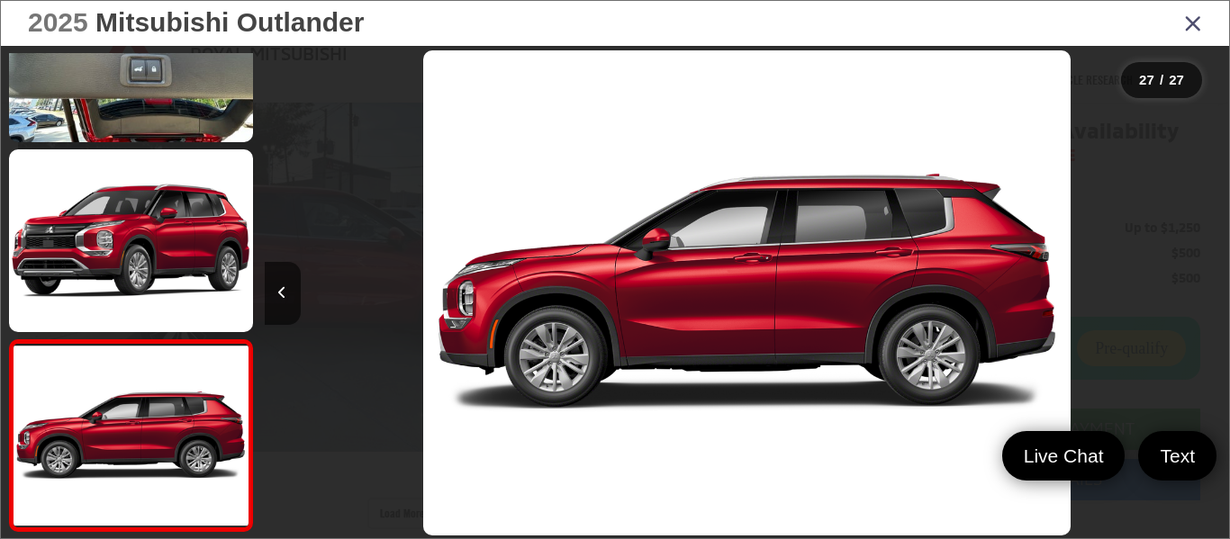
click at [1207, 293] on div at bounding box center [1108, 293] width 241 height 494
click at [1191, 32] on icon "Close gallery" at bounding box center [1193, 22] width 18 height 23
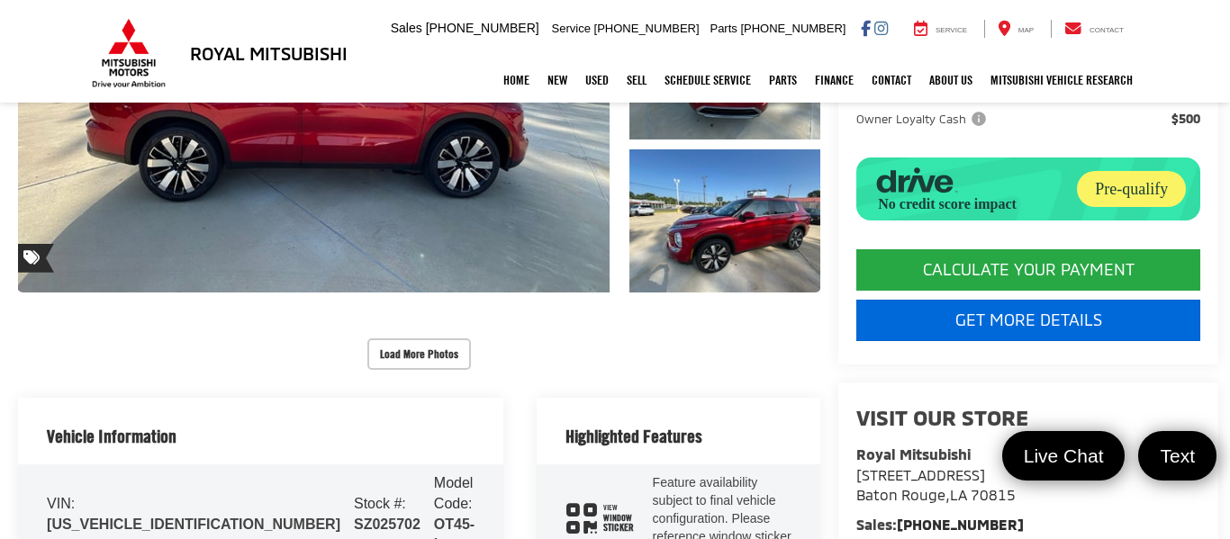
scroll to position [466, 0]
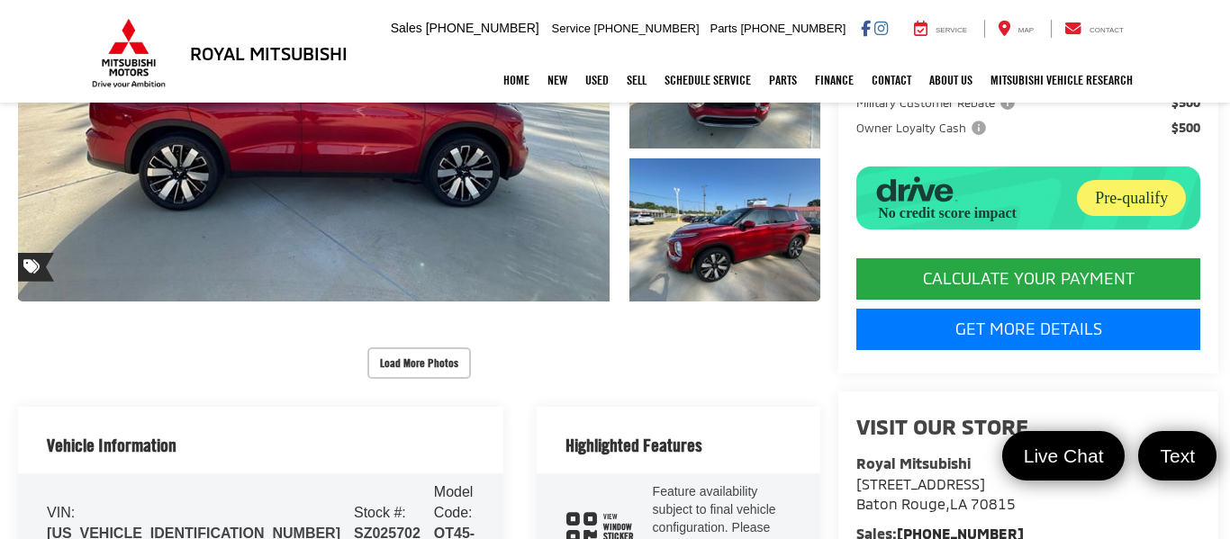
click at [856, 242] on capital-one-entry-button at bounding box center [856, 242] width 0 height 0
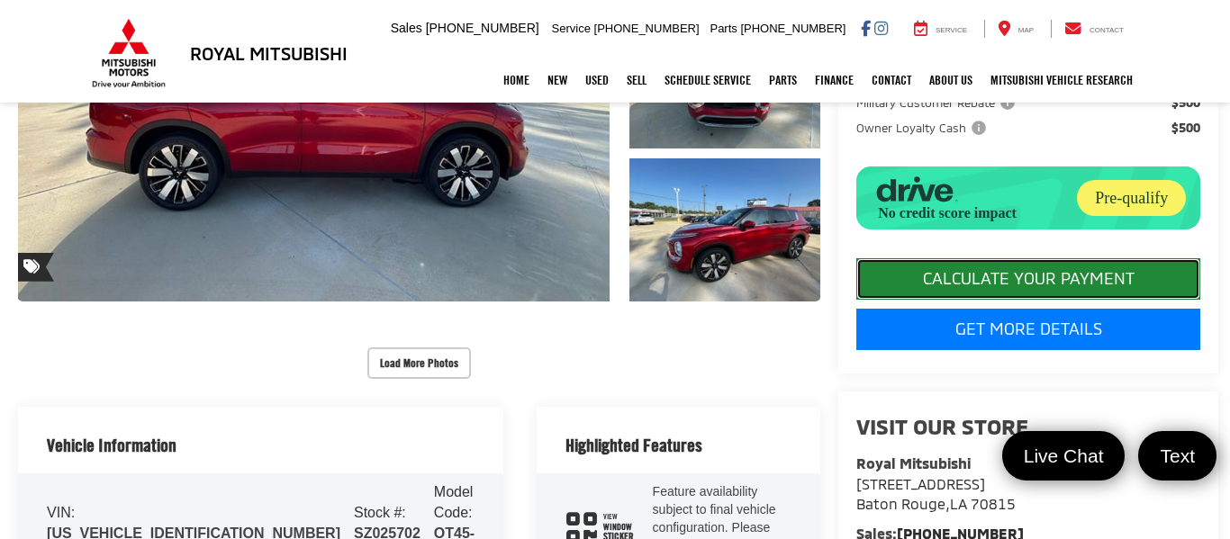
click at [981, 300] on button "CALCULATE YOUR PAYMENT" at bounding box center [1028, 278] width 344 height 41
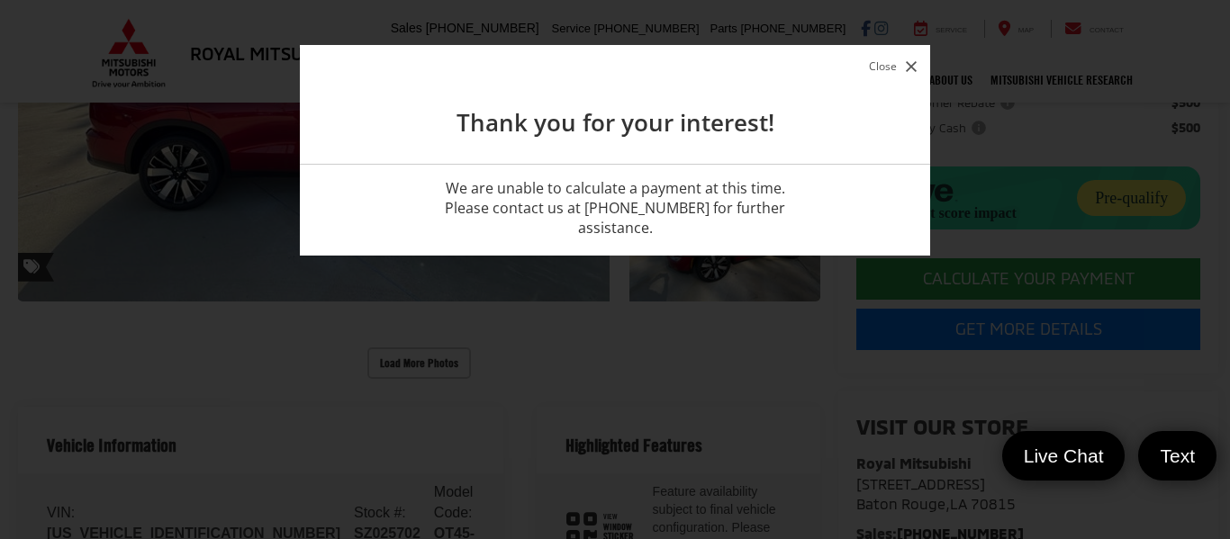
click at [913, 63] on icon "button" at bounding box center [911, 66] width 11 height 11
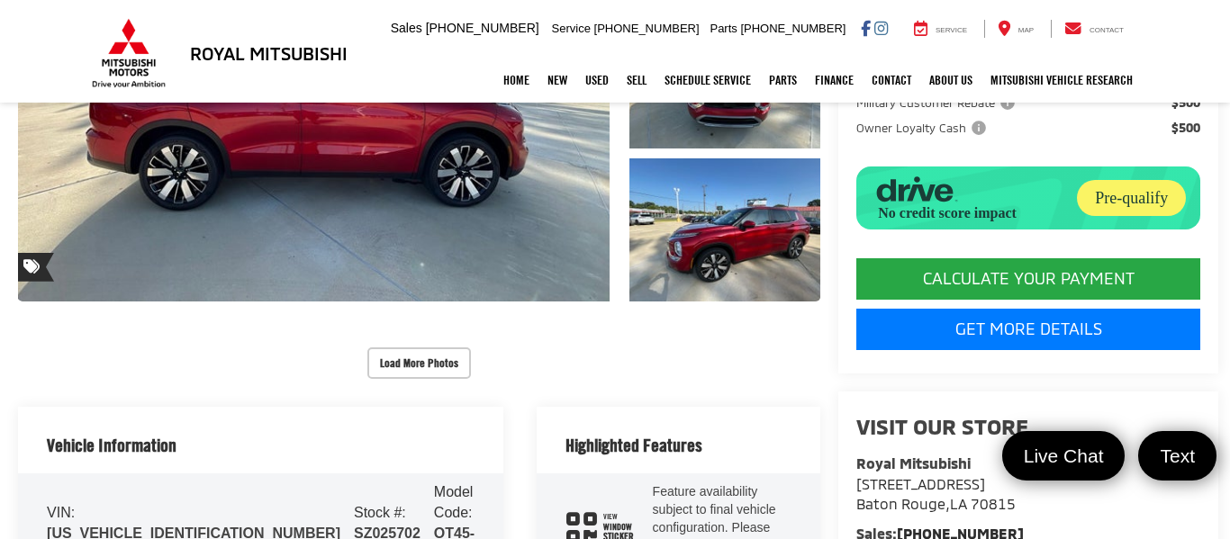
click at [856, 242] on capital-one-entry-button at bounding box center [856, 242] width 0 height 0
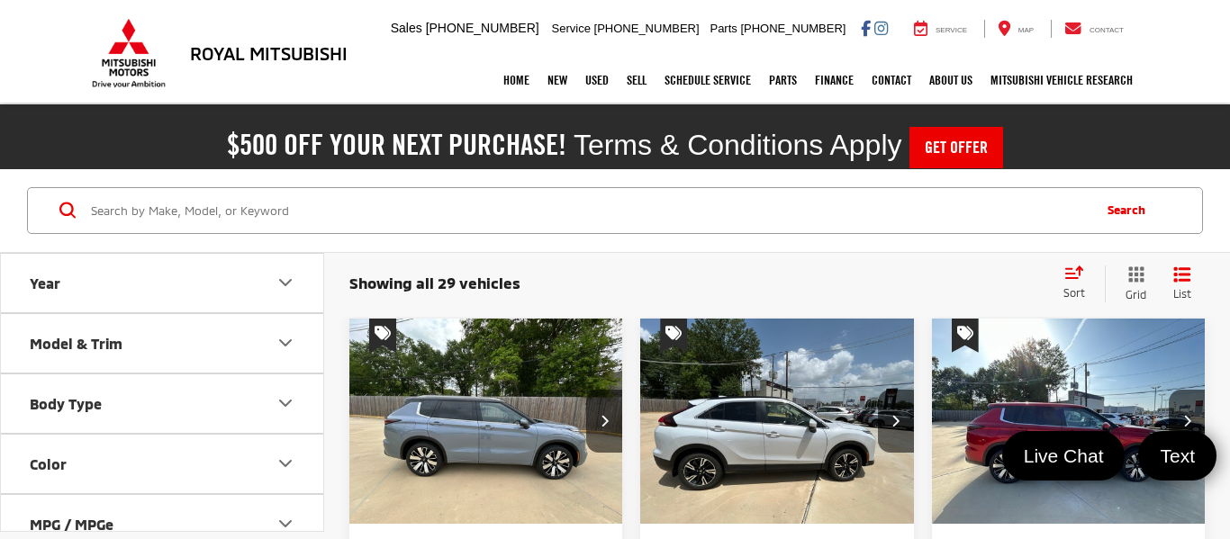
click at [1045, 416] on img "2025 Mitsubishi Outlander SE 0" at bounding box center [1069, 422] width 276 height 207
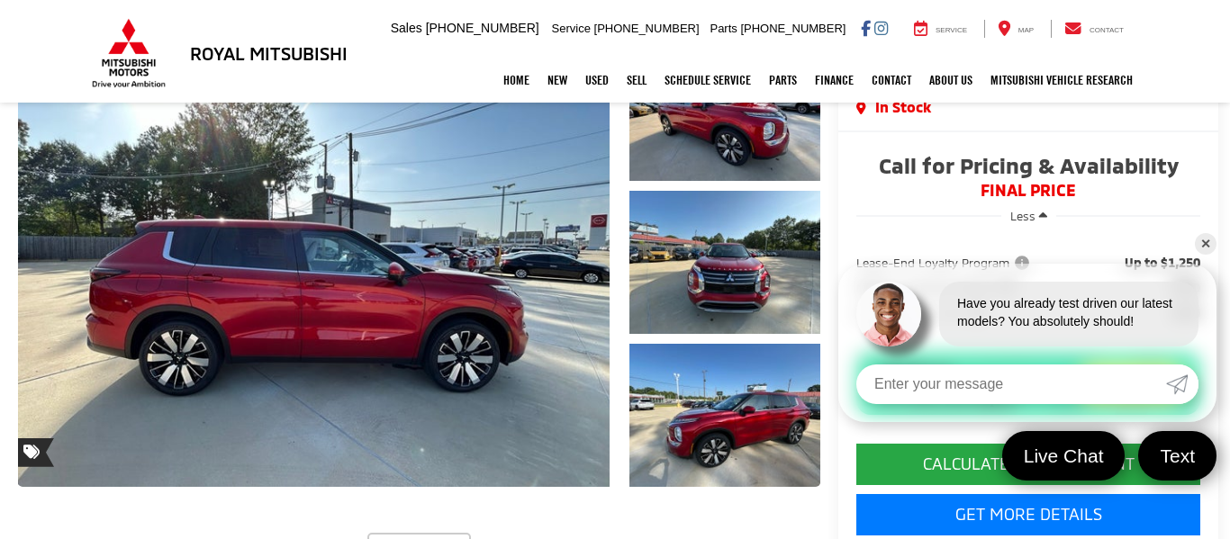
scroll to position [244, 0]
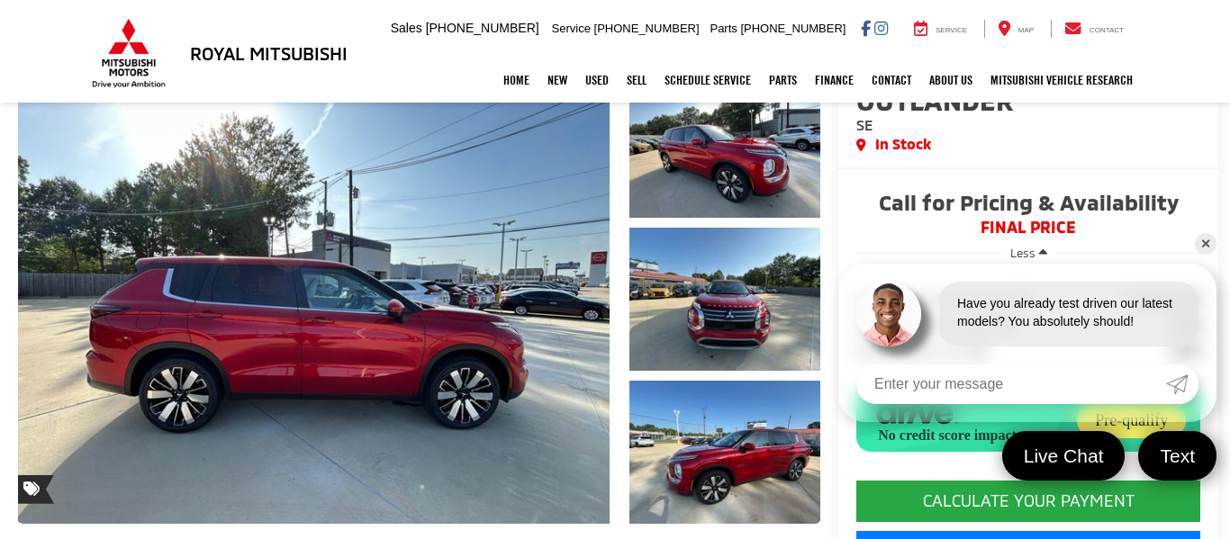
click at [1198, 241] on link "✕" at bounding box center [1206, 244] width 22 height 22
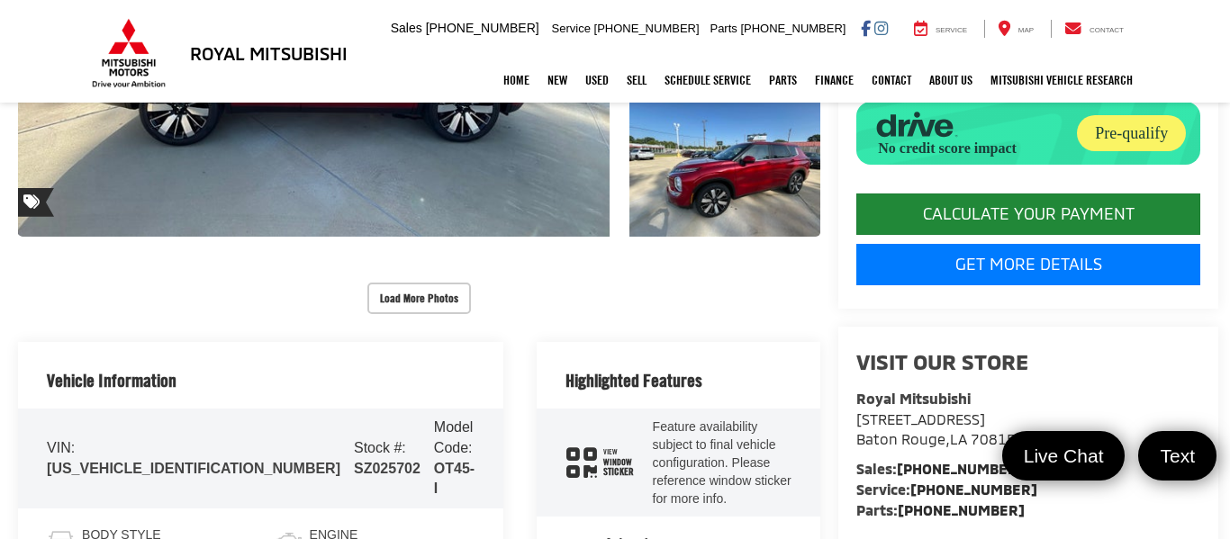
scroll to position [532, 0]
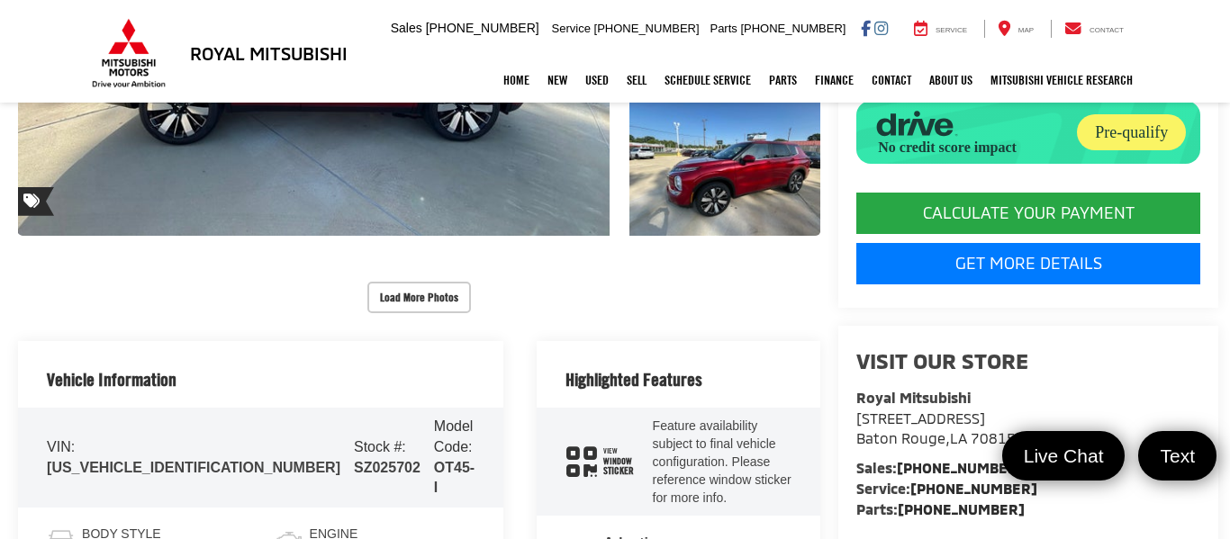
click at [856, 176] on capital-one-entry-button at bounding box center [856, 176] width 0 height 0
